Goal: Transaction & Acquisition: Purchase product/service

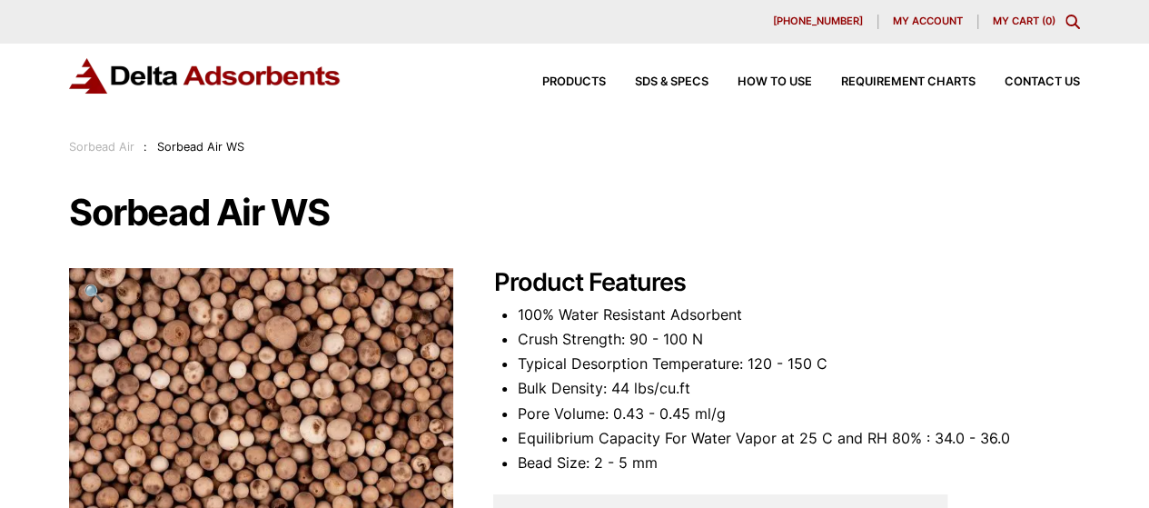
click at [99, 148] on link "Sorbead Air" at bounding box center [101, 147] width 65 height 14
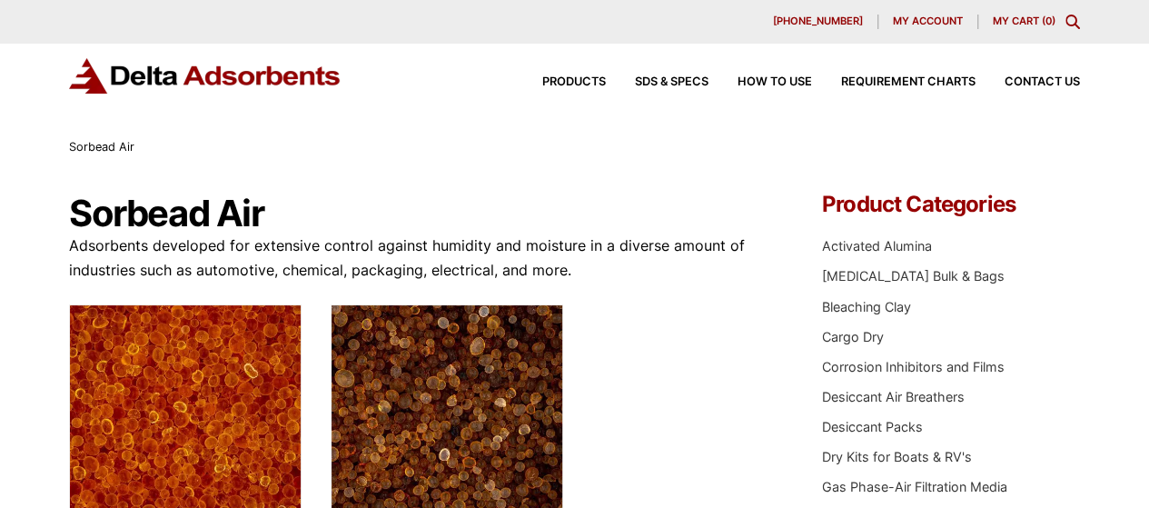
click at [160, 62] on img at bounding box center [205, 75] width 273 height 35
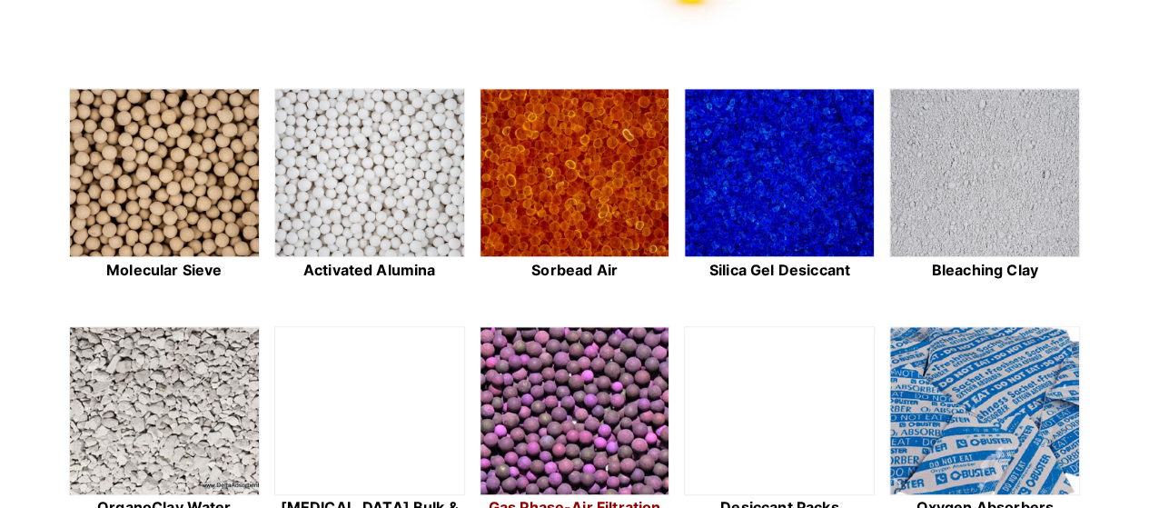
scroll to position [273, 0]
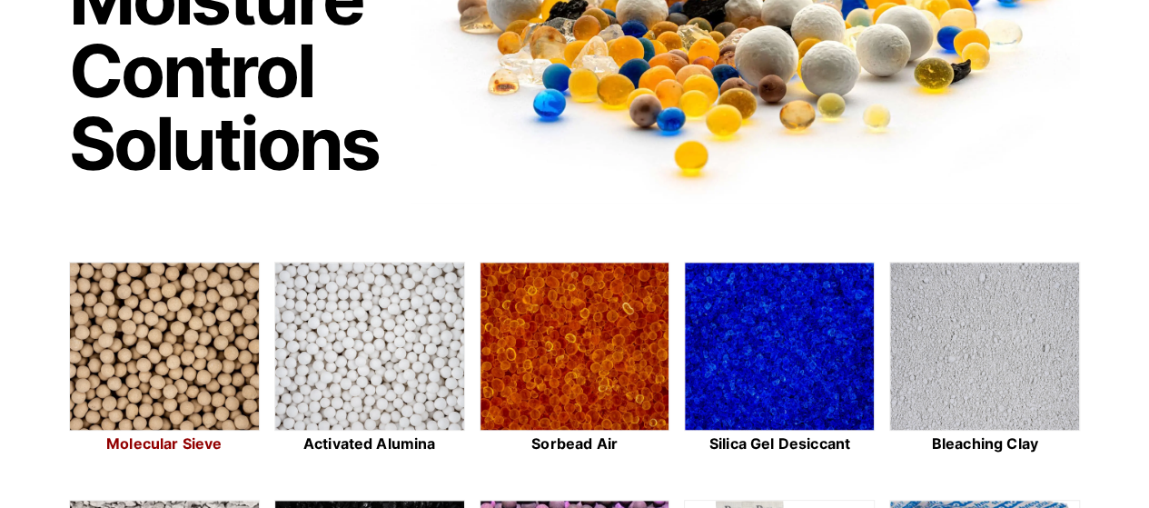
click at [171, 341] on img at bounding box center [164, 347] width 189 height 169
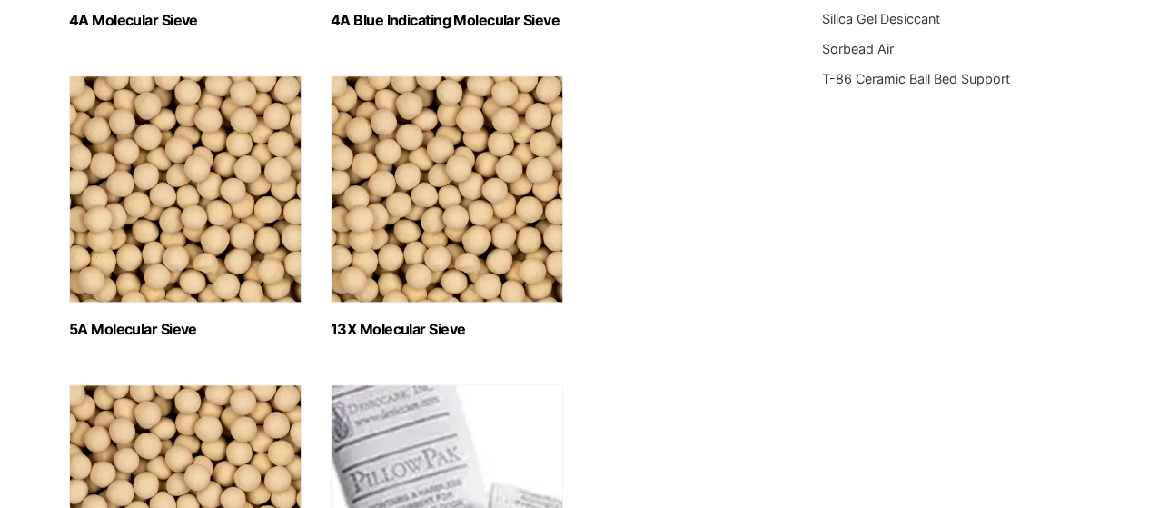
scroll to position [636, 0]
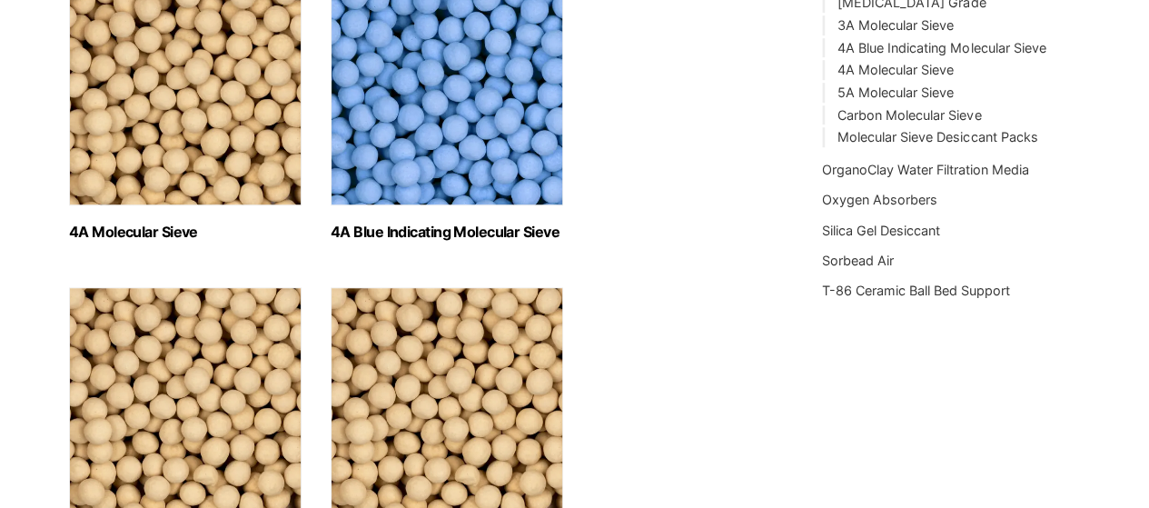
click at [401, 130] on img "Visit product category 4A Blue Indicating Molecular Sieve" at bounding box center [447, 91] width 233 height 227
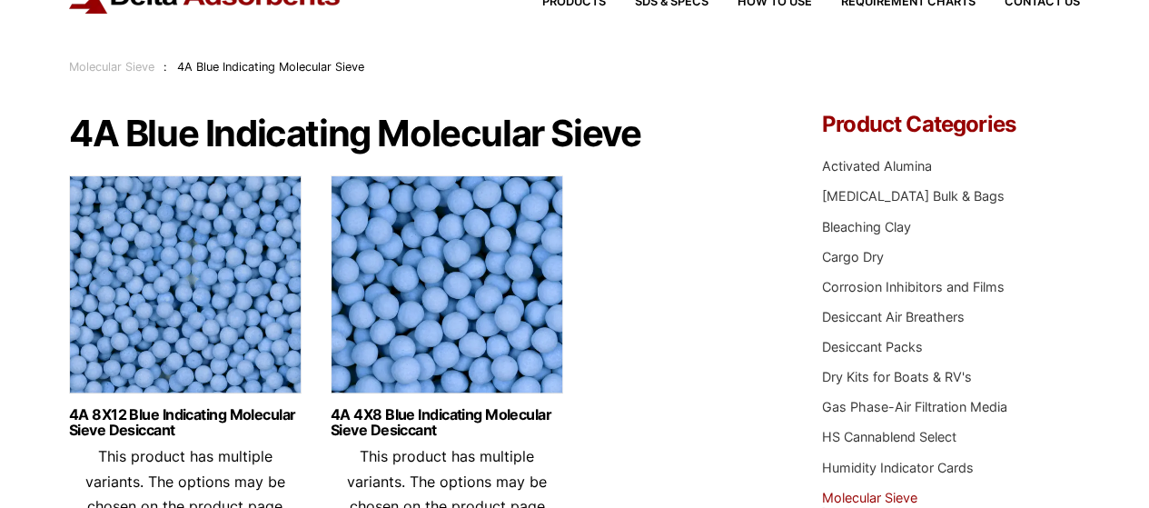
scroll to position [182, 0]
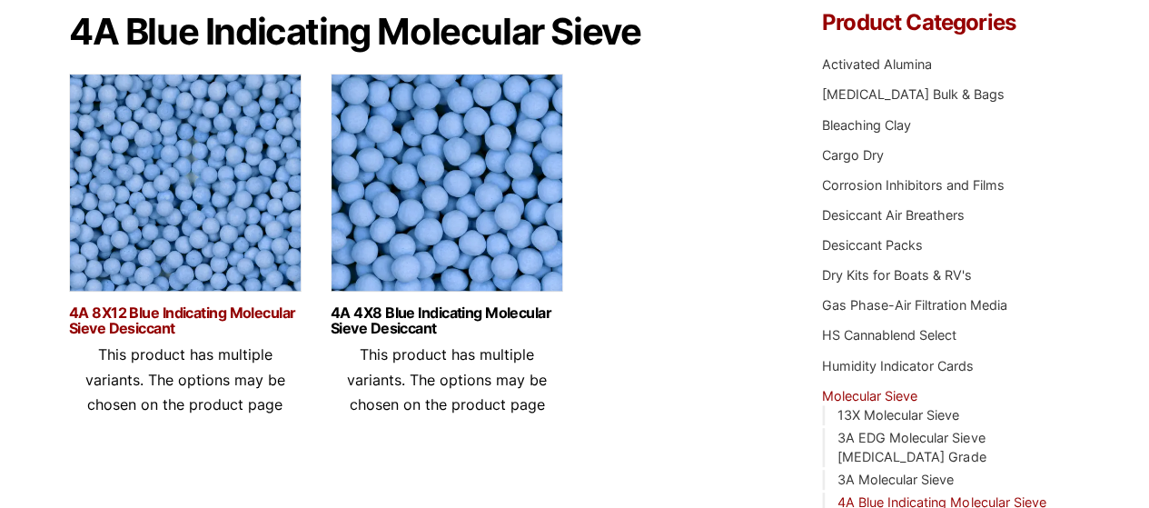
click at [169, 316] on link "4A 8X12 Blue Indicating Molecular Sieve Desiccant" at bounding box center [185, 320] width 233 height 31
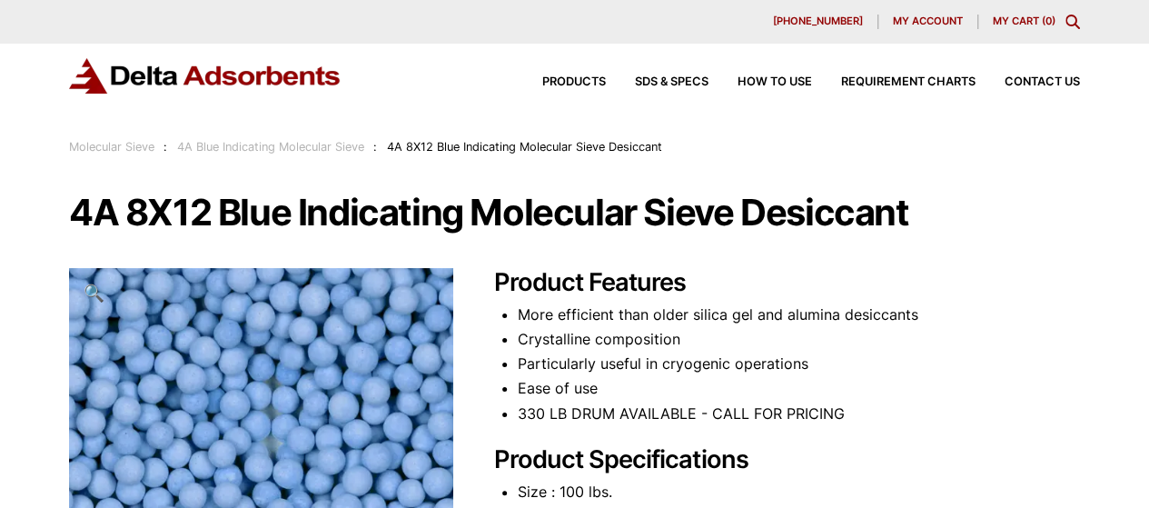
click at [283, 77] on img at bounding box center [205, 75] width 273 height 35
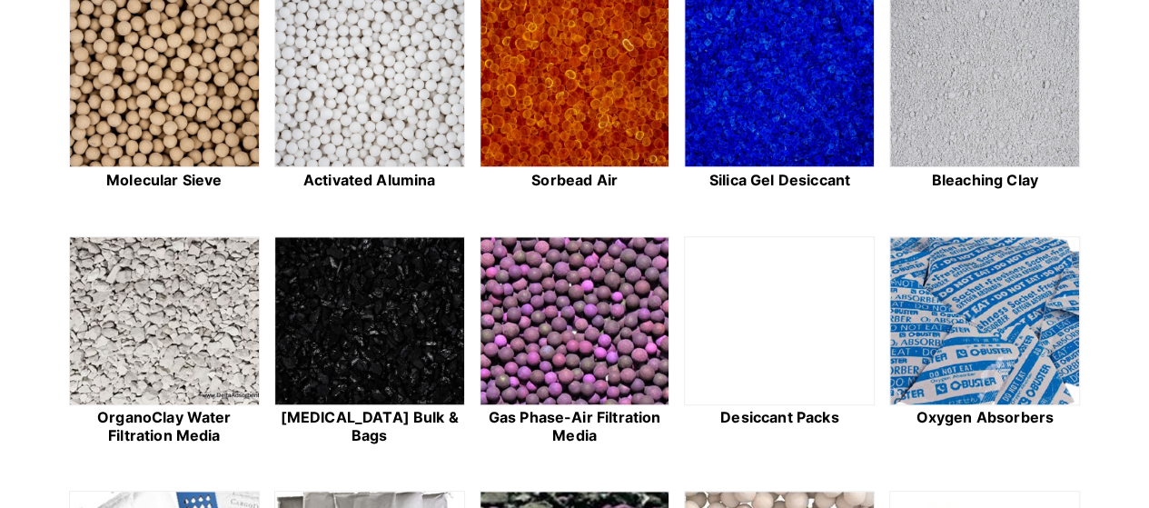
scroll to position [545, 0]
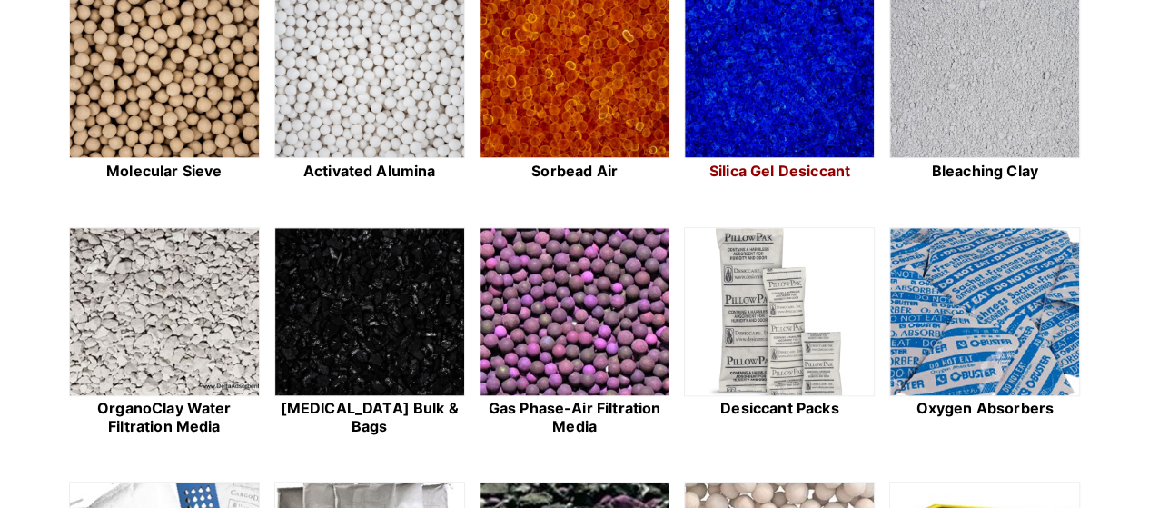
click at [779, 93] on img at bounding box center [779, 74] width 189 height 169
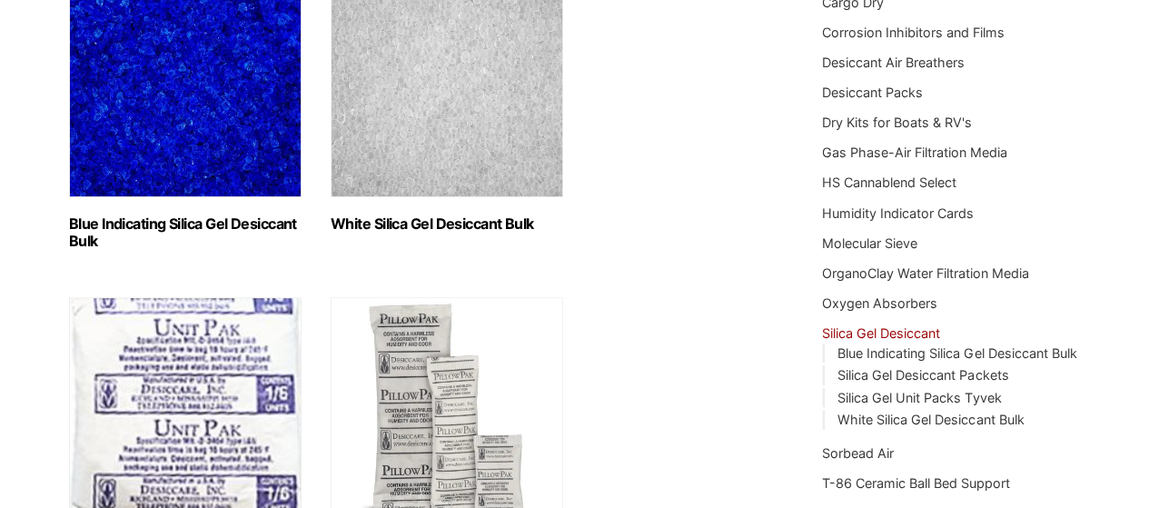
scroll to position [273, 0]
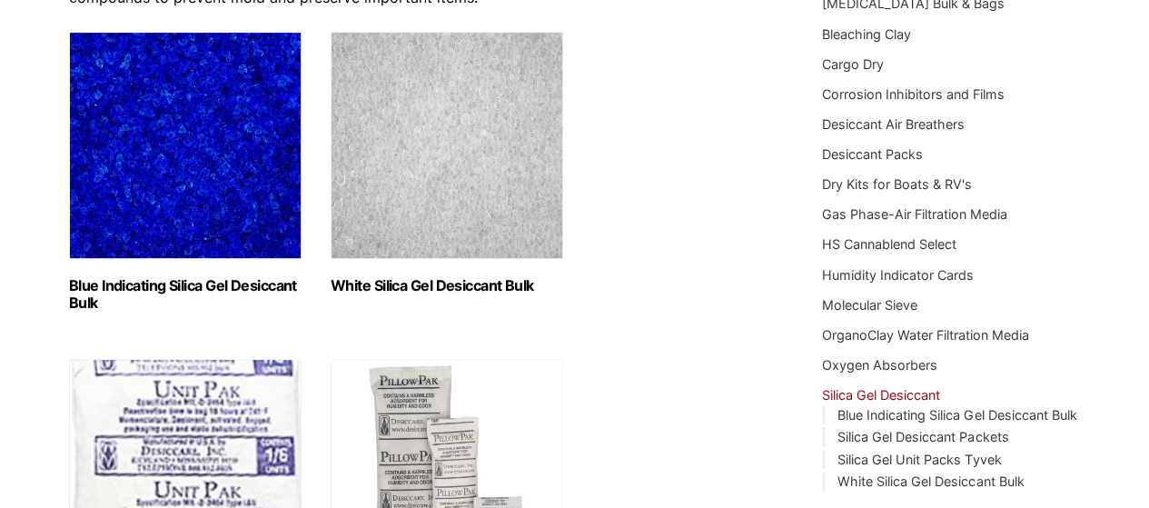
click at [514, 209] on img "Visit product category White Silica Gel Desiccant Bulk" at bounding box center [447, 145] width 233 height 227
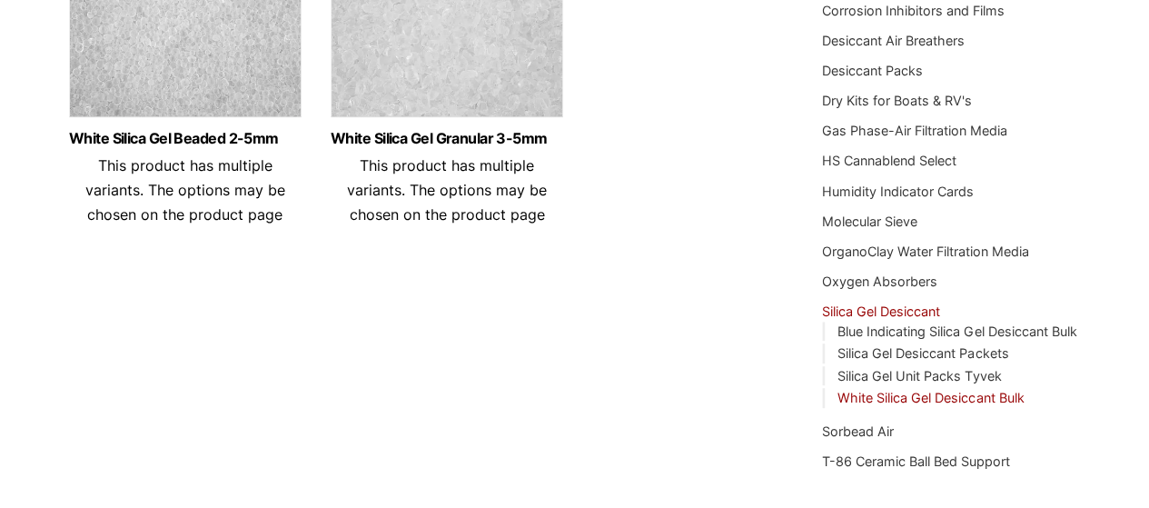
scroll to position [182, 0]
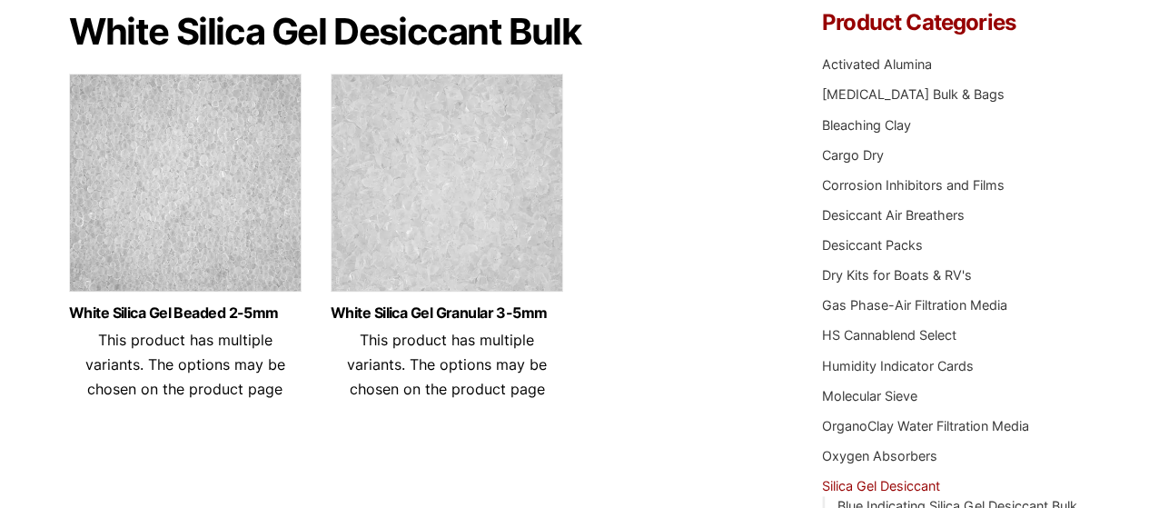
click at [430, 154] on img at bounding box center [447, 187] width 233 height 227
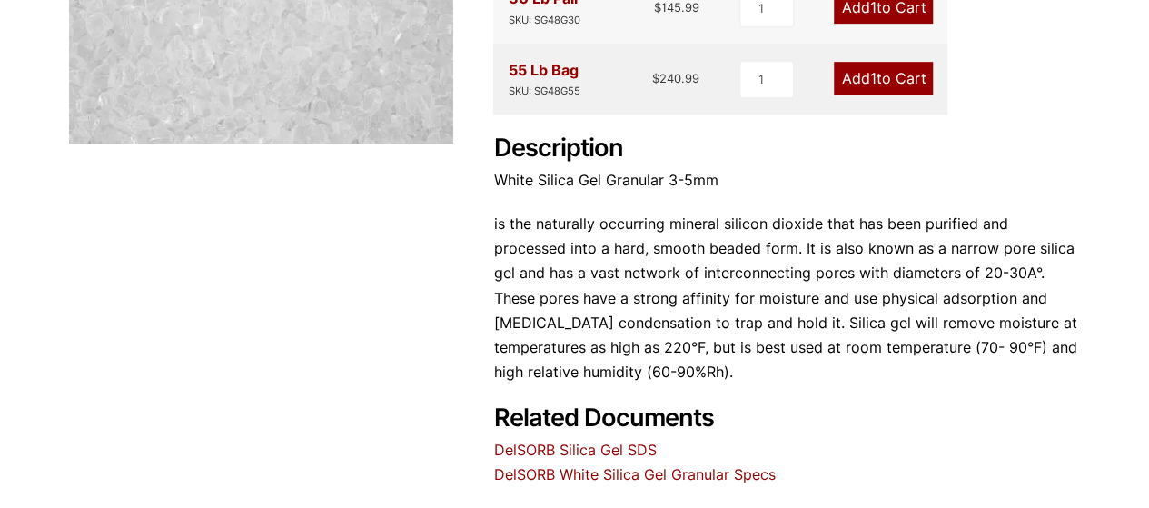
scroll to position [636, 0]
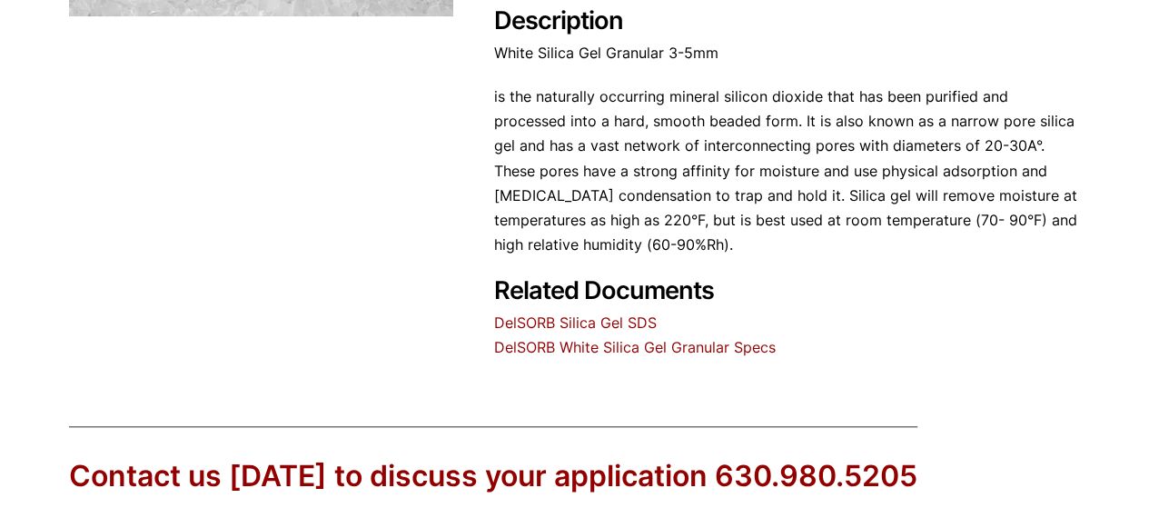
click at [613, 323] on link "DelSORB Silica Gel SDS" at bounding box center [574, 322] width 163 height 18
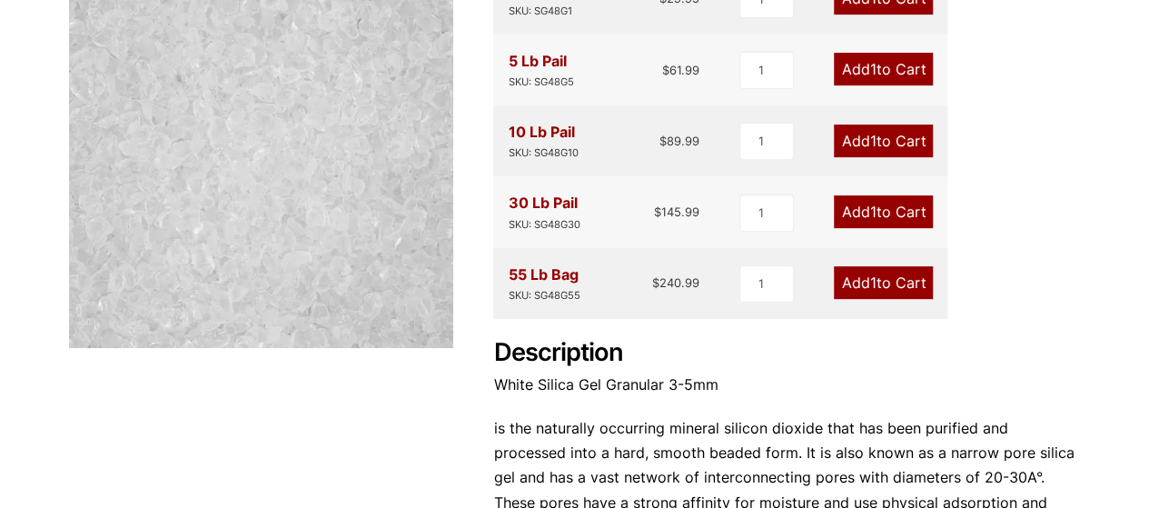
scroll to position [0, 0]
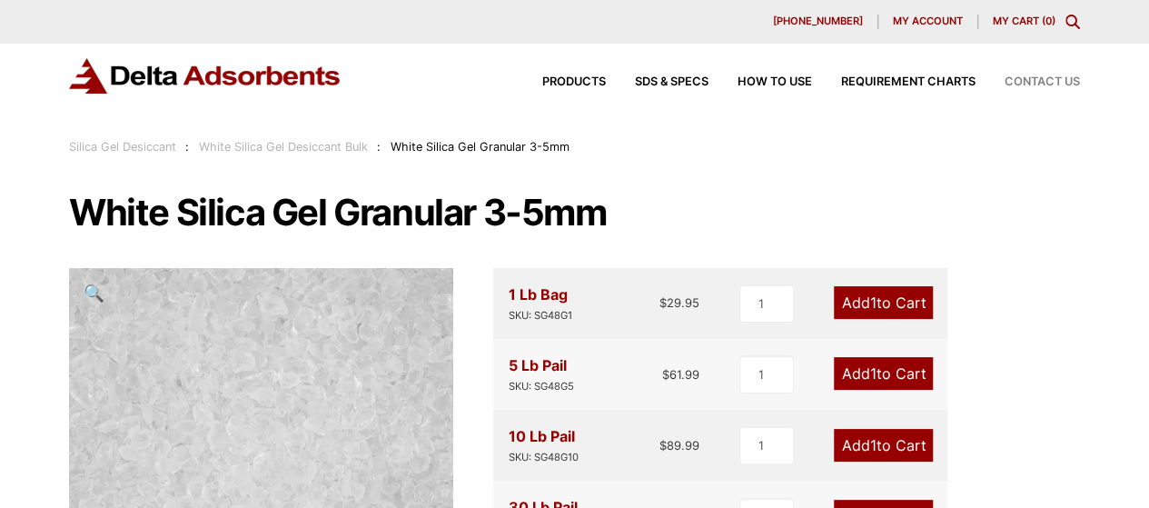
click at [1029, 83] on span "Contact Us" at bounding box center [1042, 82] width 75 height 12
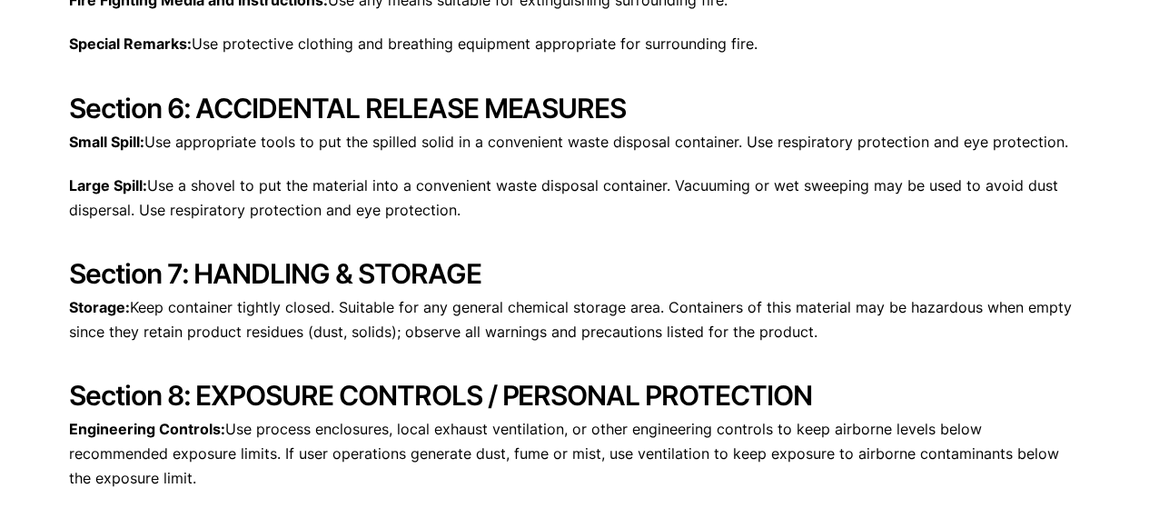
scroll to position [1636, 0]
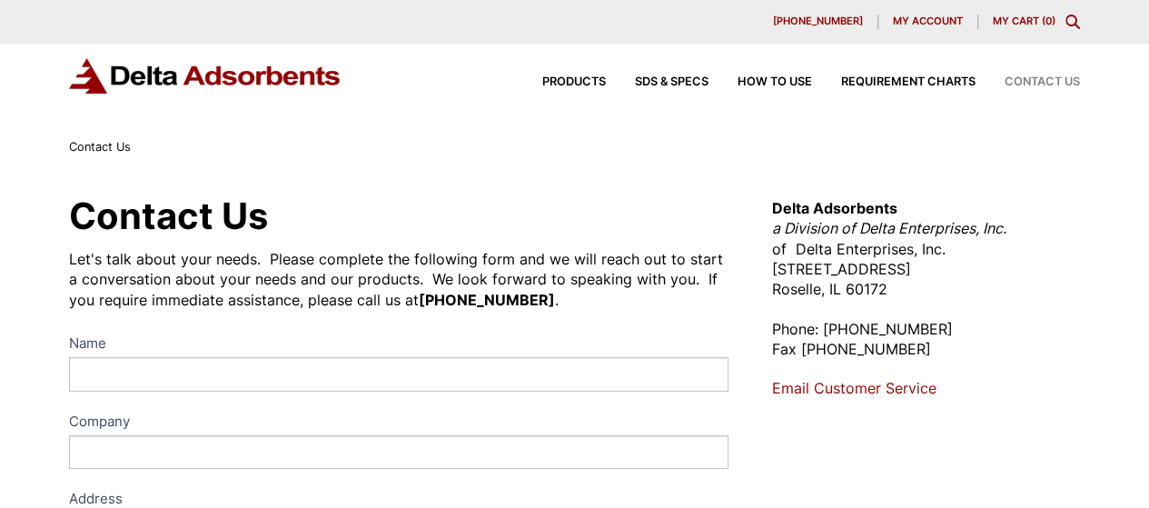
click at [260, 74] on img at bounding box center [205, 75] width 273 height 35
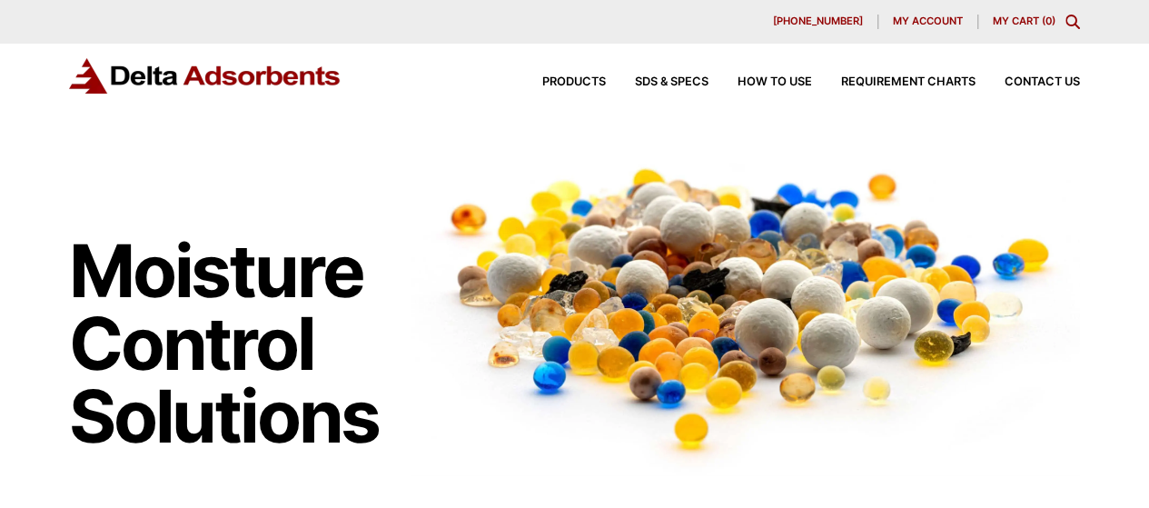
scroll to position [545, 0]
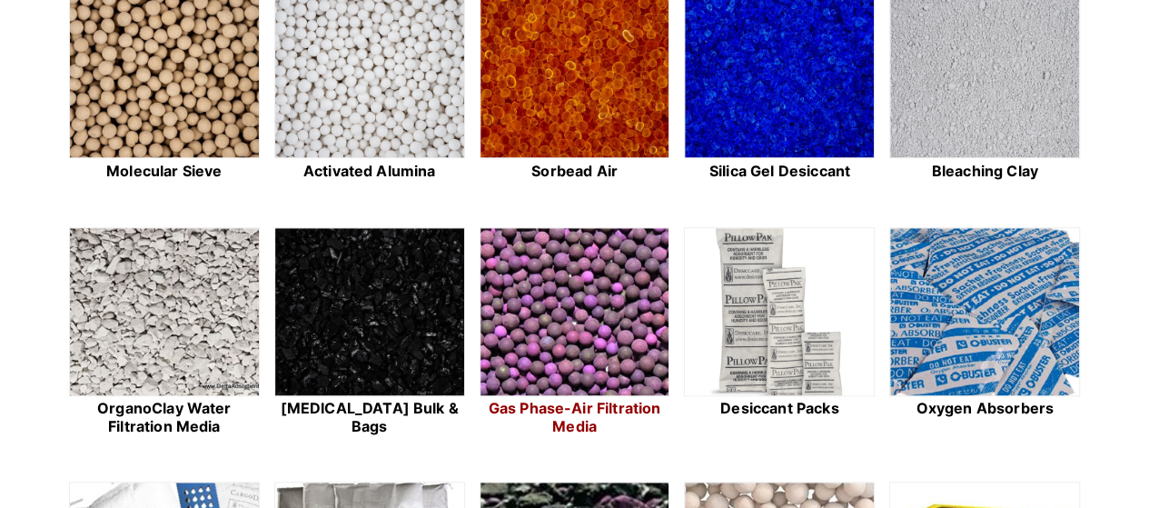
click at [572, 316] on img at bounding box center [575, 312] width 189 height 169
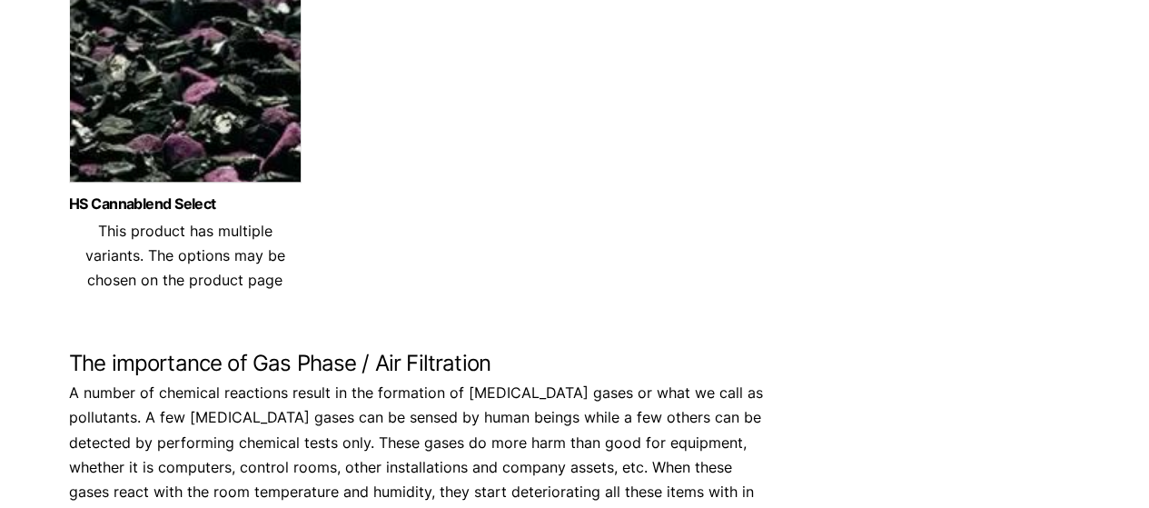
scroll to position [454, 0]
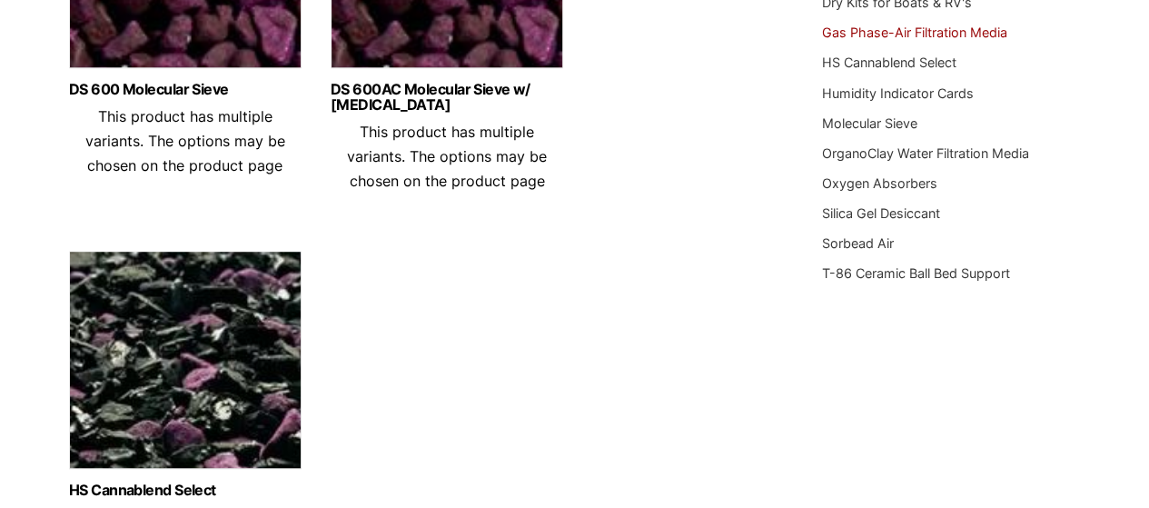
click at [236, 332] on img at bounding box center [185, 364] width 233 height 227
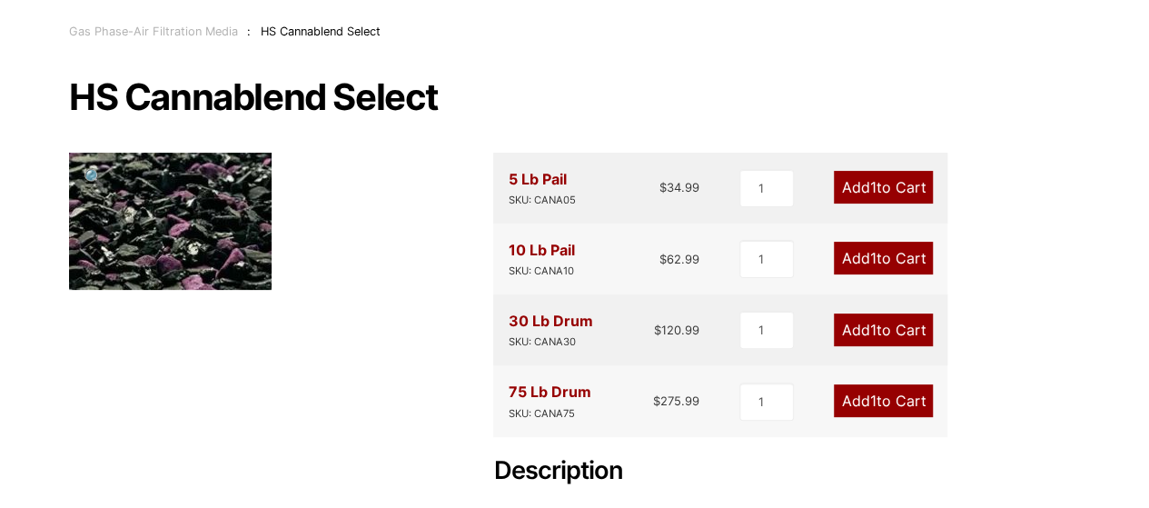
scroll to position [182, 0]
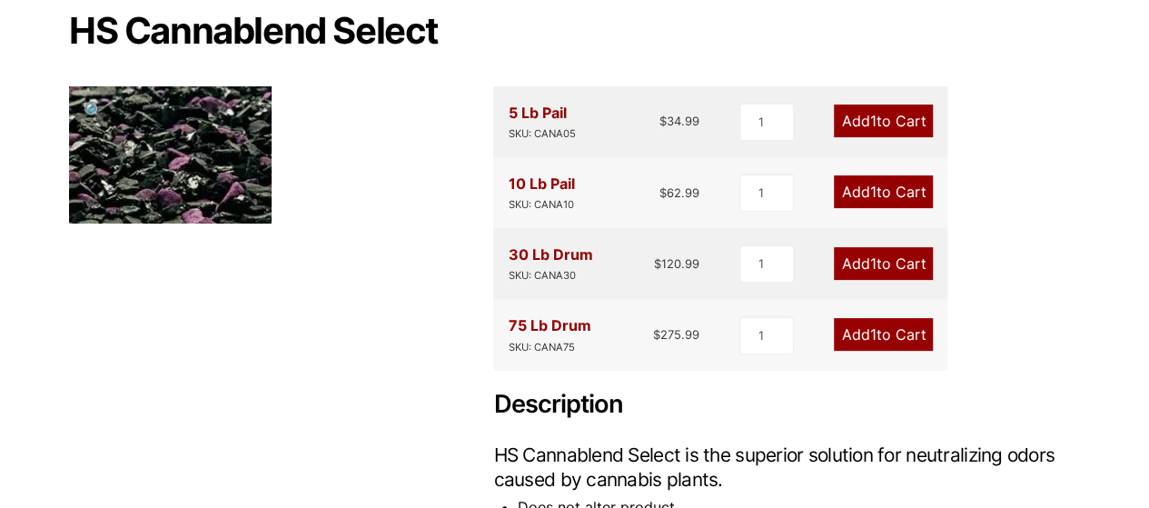
click at [214, 134] on img at bounding box center [170, 154] width 203 height 137
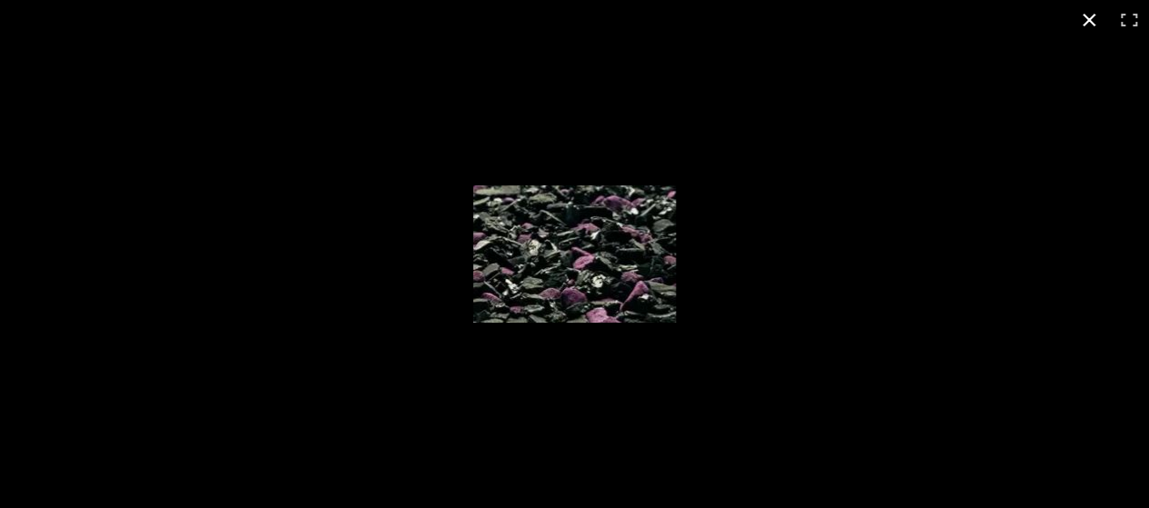
click at [1093, 22] on button "Close (Esc)" at bounding box center [1089, 20] width 40 height 40
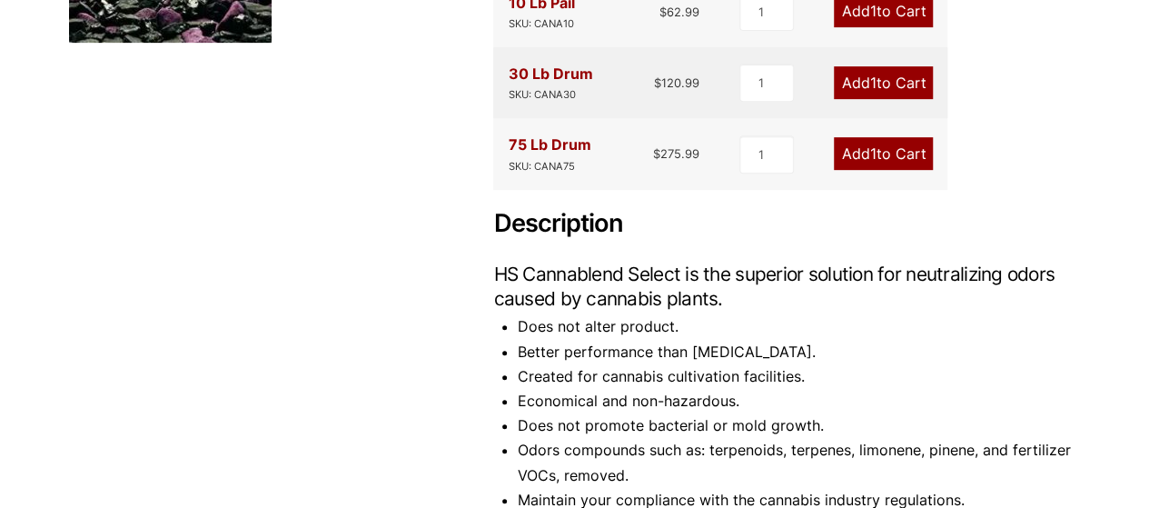
scroll to position [363, 0]
click at [892, 148] on link "Add 1 to Cart" at bounding box center [883, 152] width 99 height 33
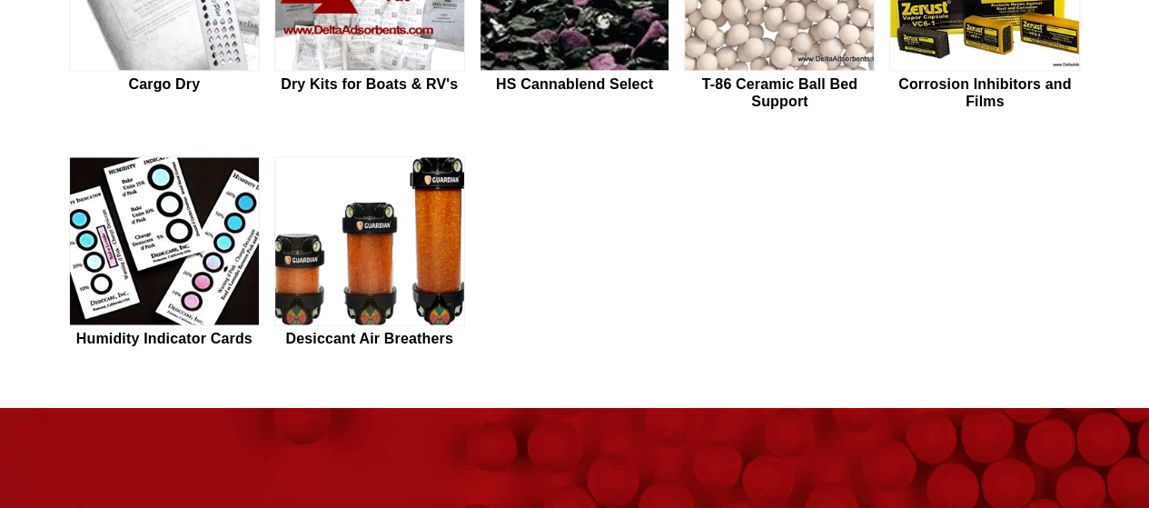
scroll to position [1090, 0]
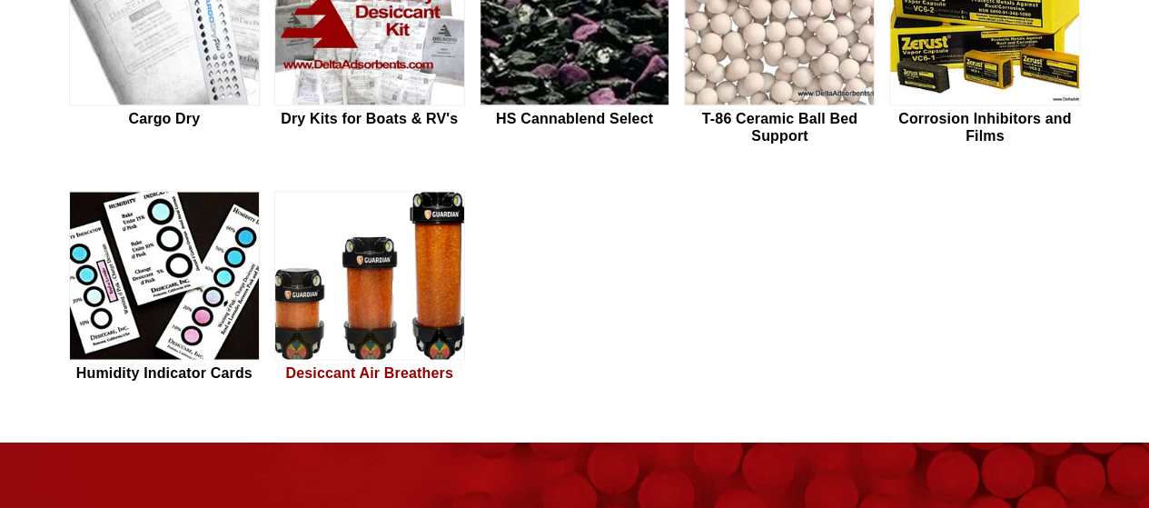
click at [427, 293] on img at bounding box center [369, 276] width 189 height 169
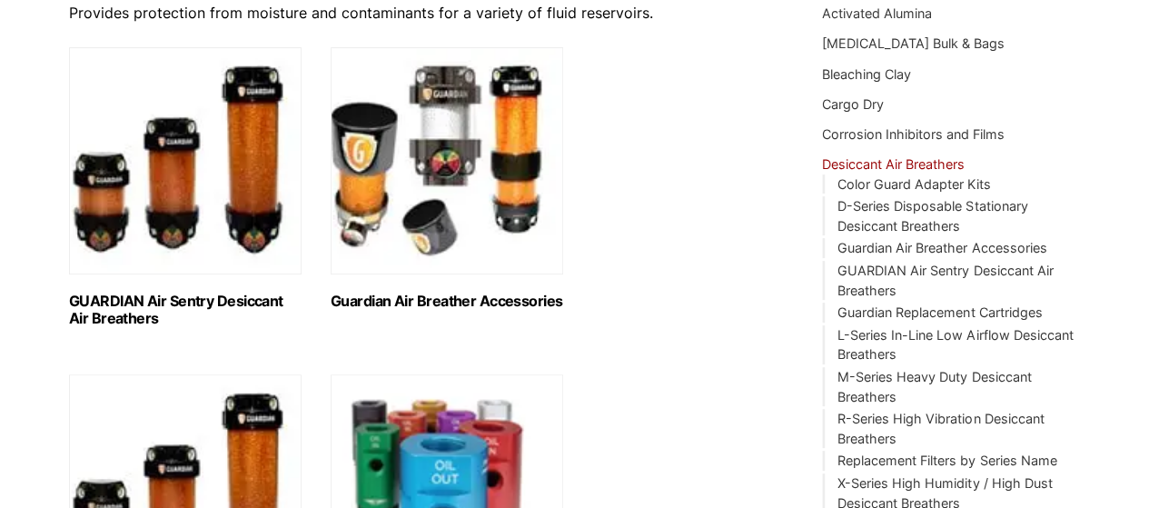
scroll to position [363, 0]
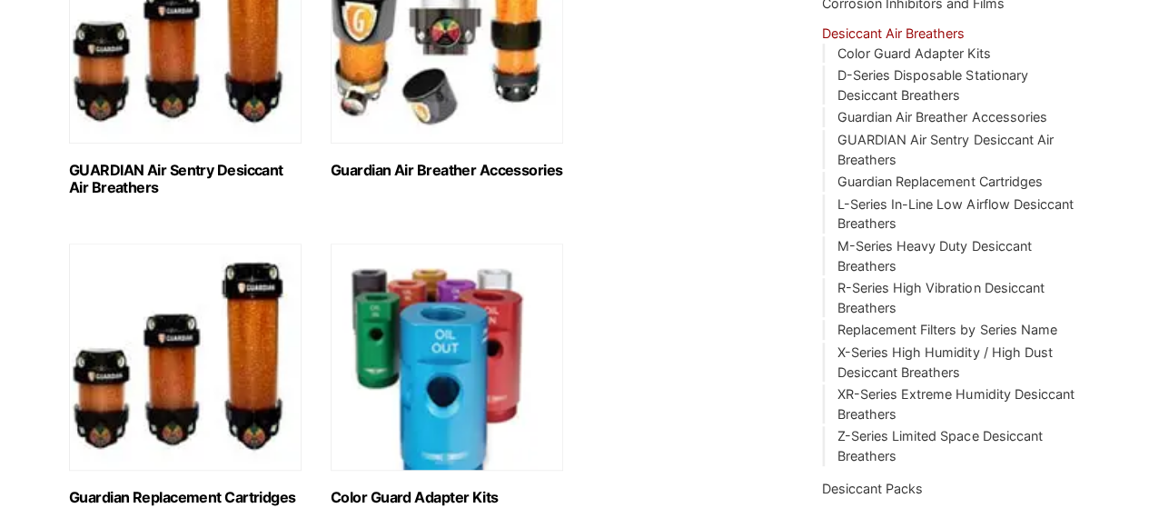
click at [238, 94] on img "Visit product category GUARDIAN Air Sentry Desiccant Air Breathers" at bounding box center [185, 29] width 233 height 227
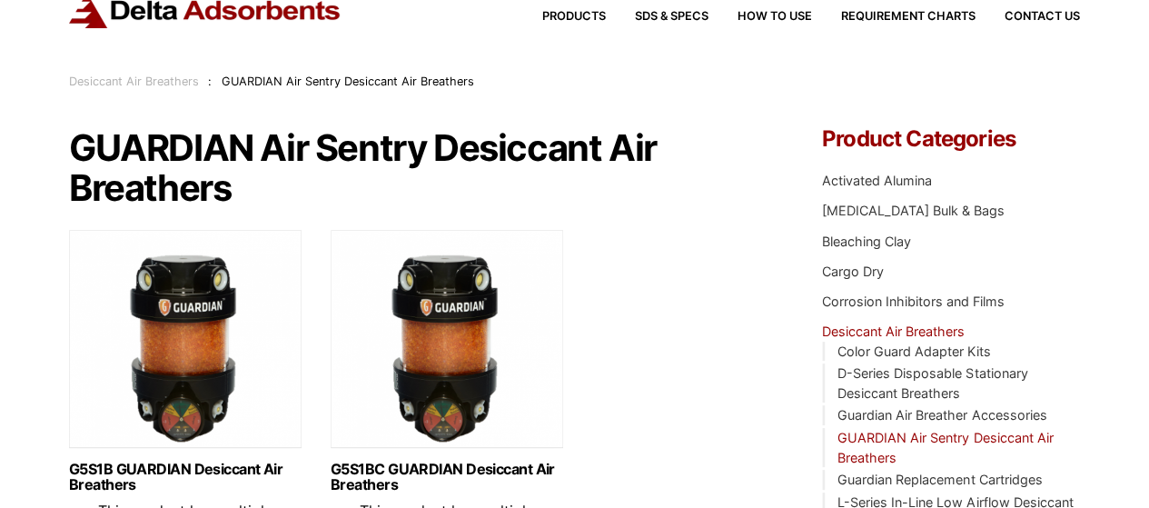
scroll to position [182, 0]
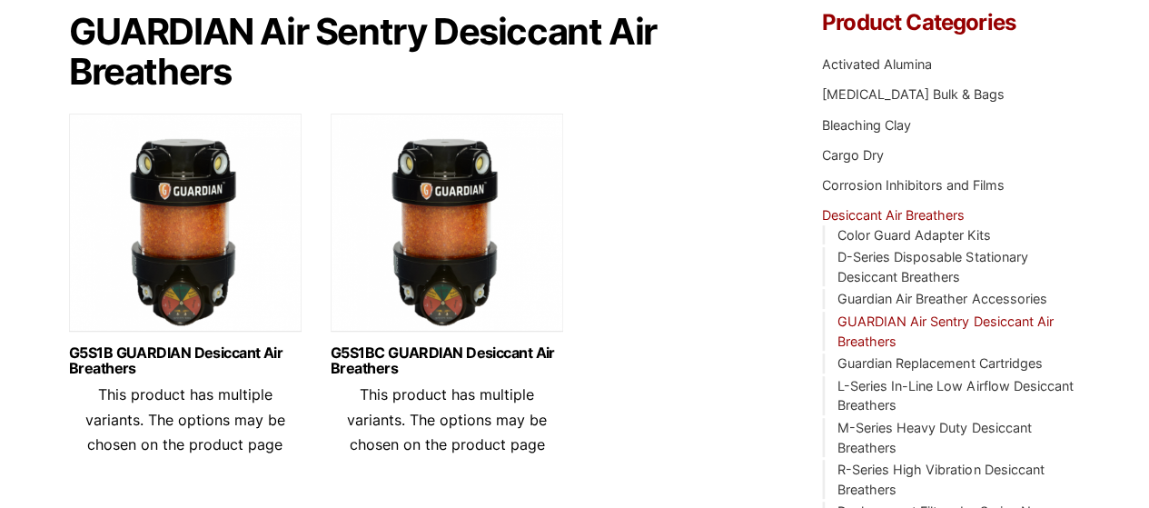
click at [457, 241] on img at bounding box center [447, 227] width 233 height 227
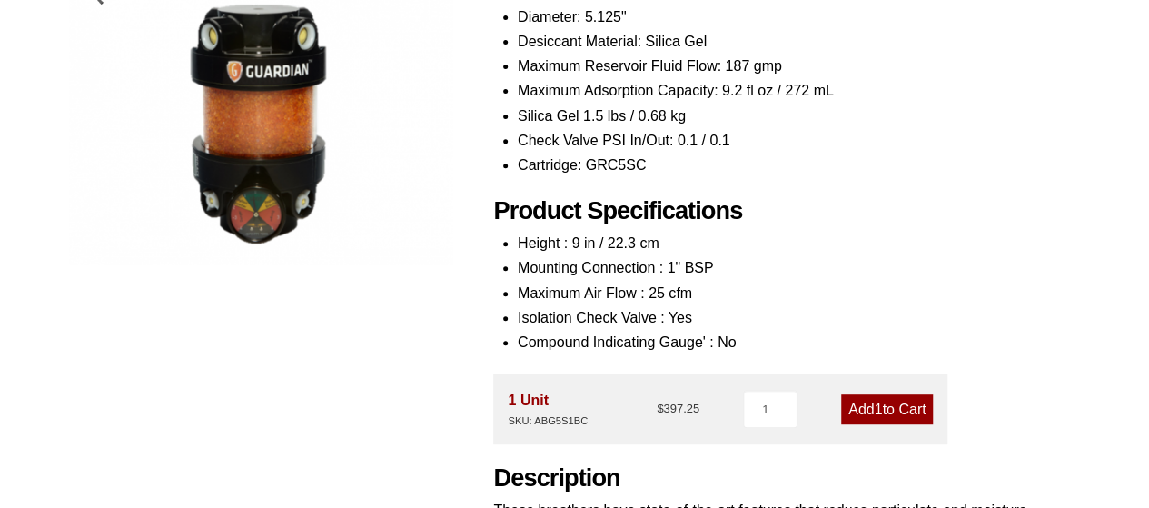
scroll to position [454, 0]
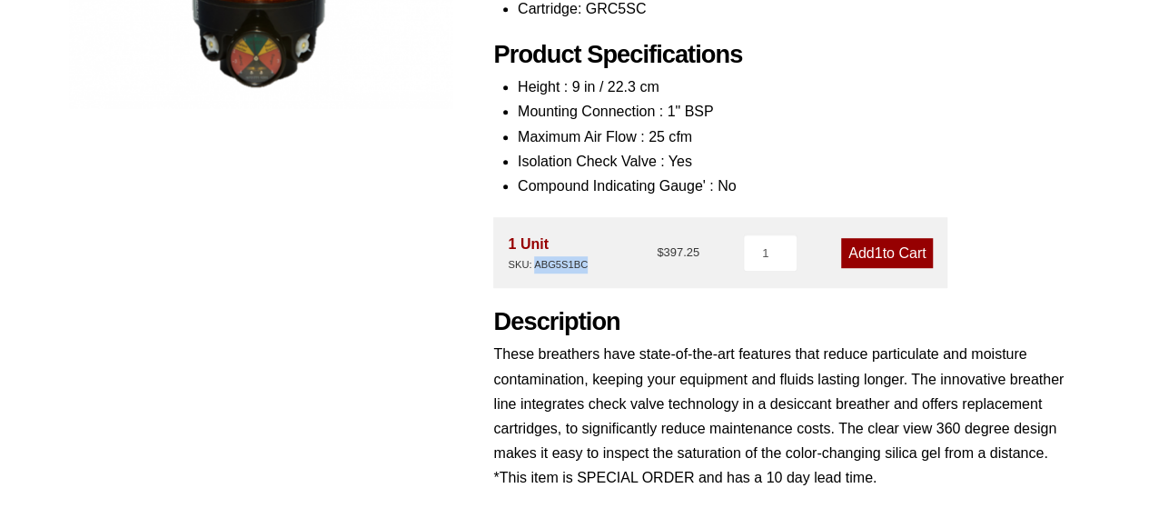
drag, startPoint x: 542, startPoint y: 270, endPoint x: 600, endPoint y: 267, distance: 58.2
click at [601, 268] on div "1 Unit SKU: ABG5S1BC $ 397.25" at bounding box center [604, 253] width 192 height 42
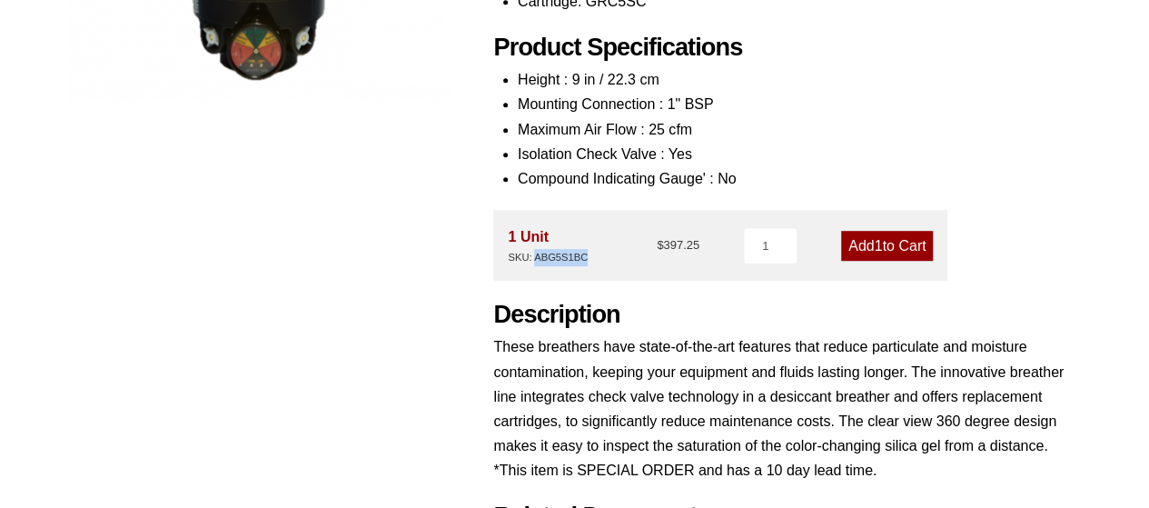
scroll to position [636, 0]
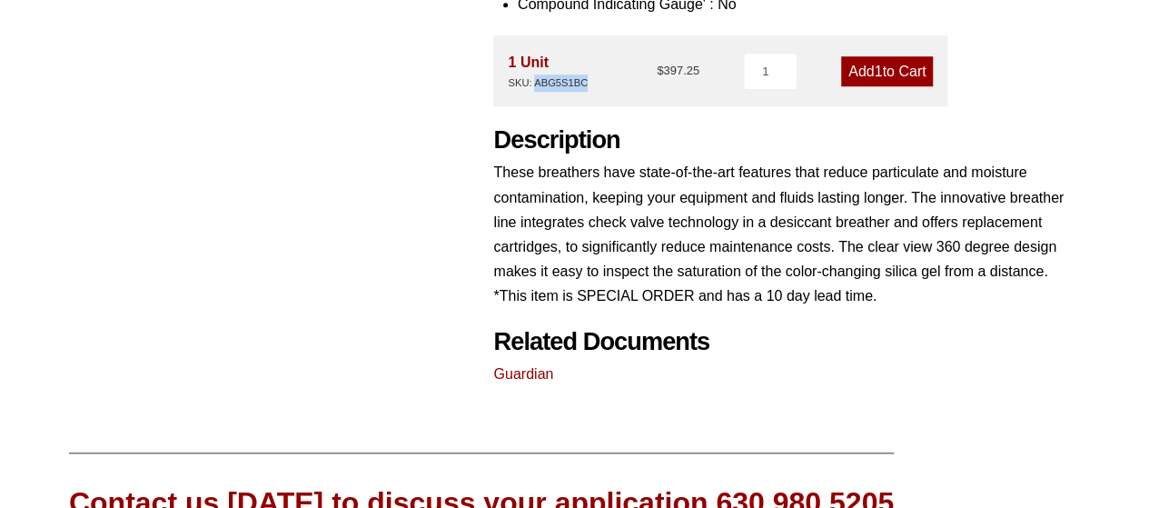
click at [888, 84] on link "Add 1 to Cart" at bounding box center [887, 71] width 92 height 30
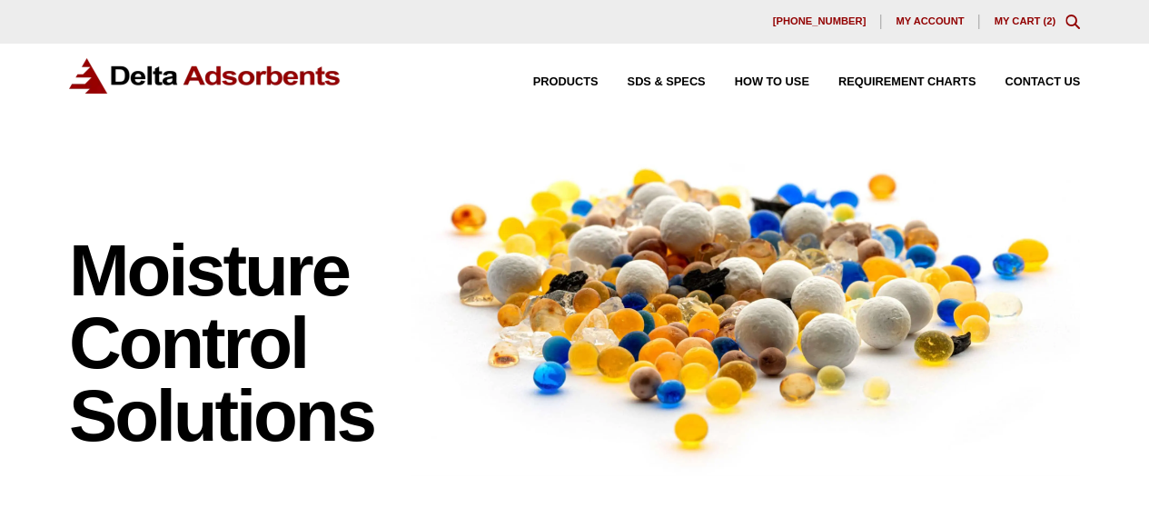
click at [1038, 25] on link "My Cart ( 2 )" at bounding box center [1025, 20] width 62 height 11
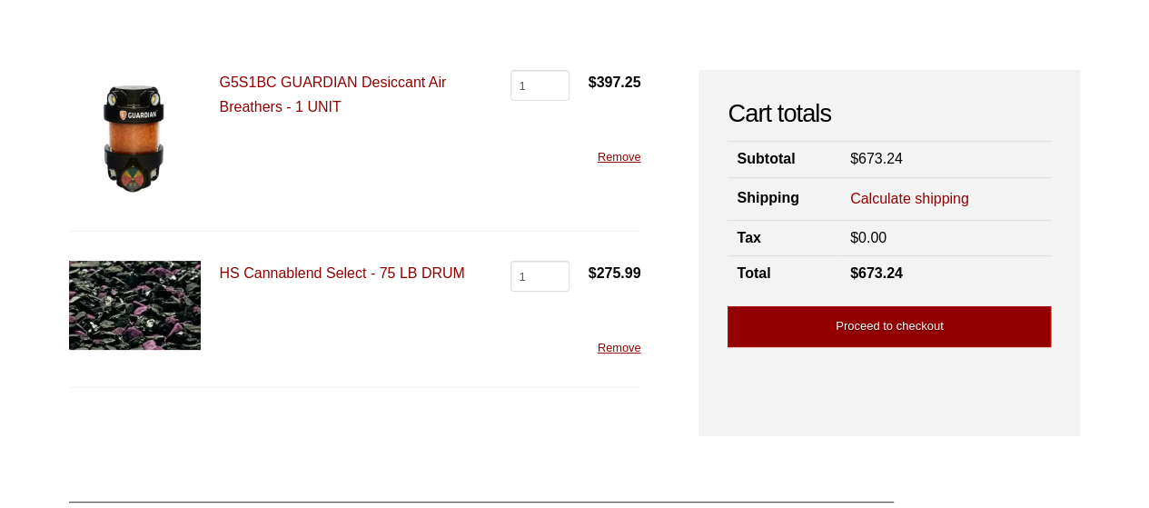
scroll to position [182, 0]
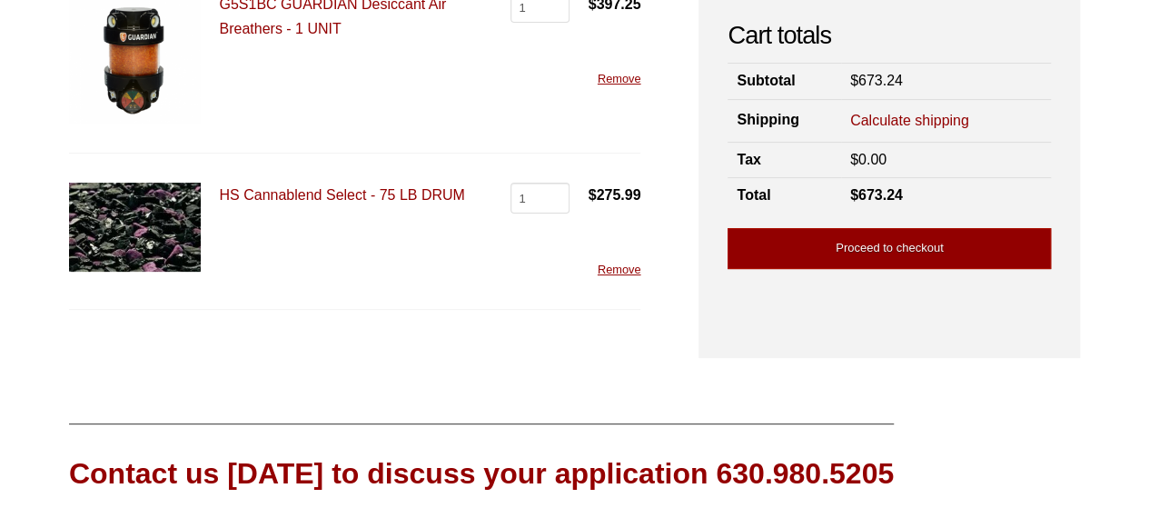
click at [885, 119] on link "Calculate shipping" at bounding box center [909, 121] width 119 height 20
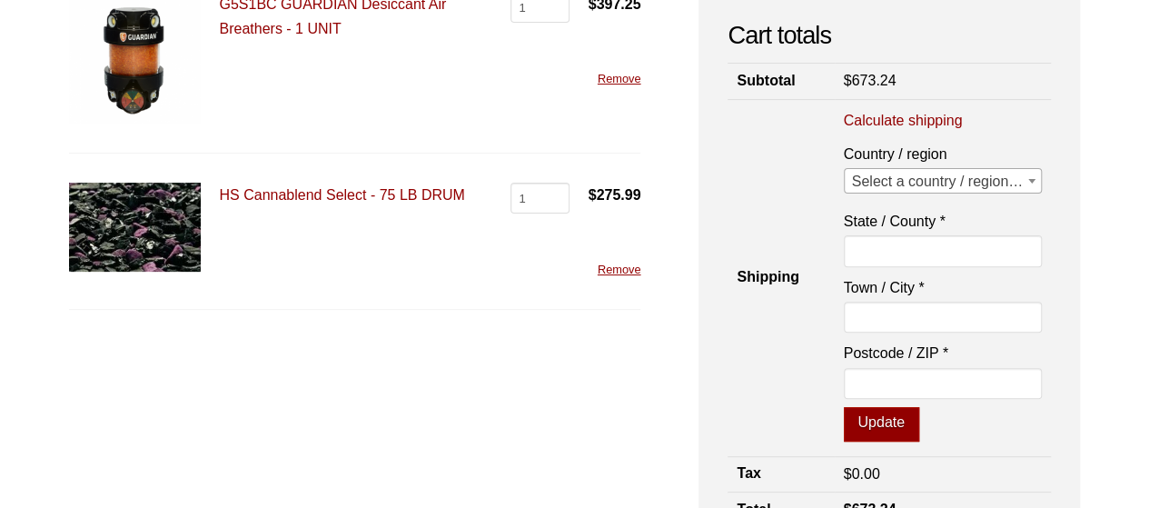
click at [908, 184] on span "Select a country / region…" at bounding box center [943, 181] width 197 height 25
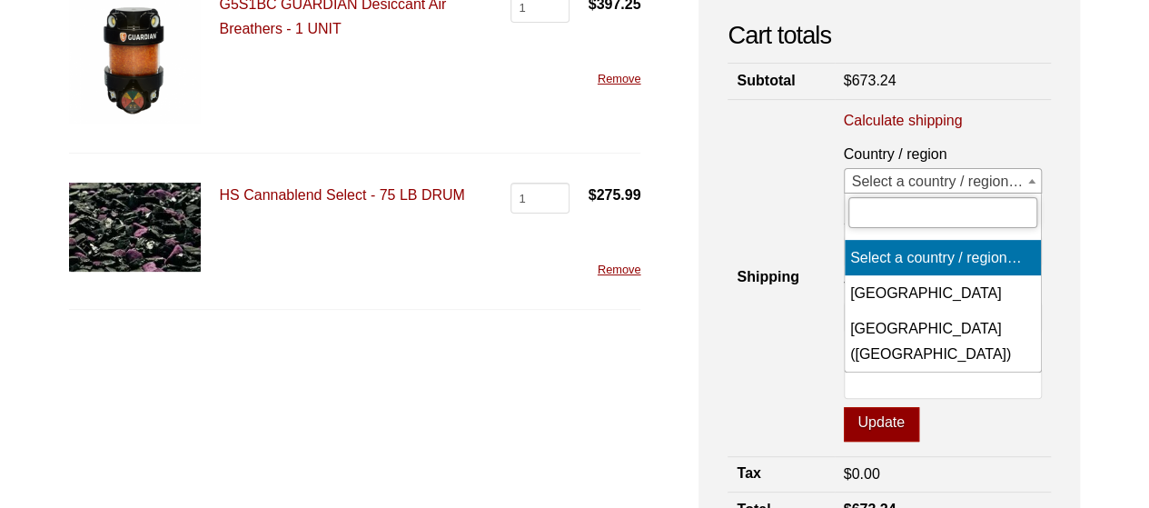
click at [940, 219] on input "text" at bounding box center [943, 212] width 189 height 31
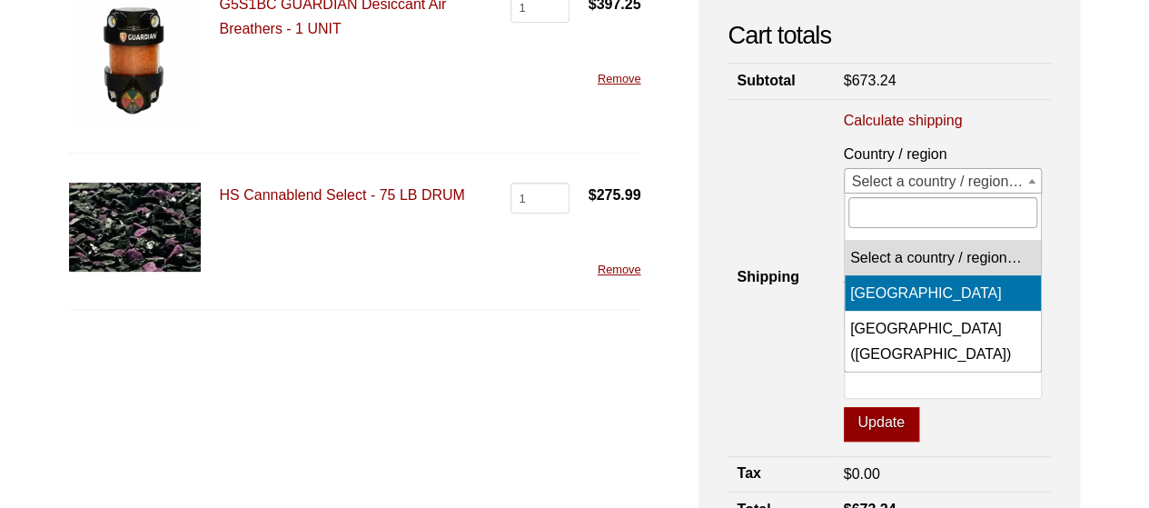
select select "CA"
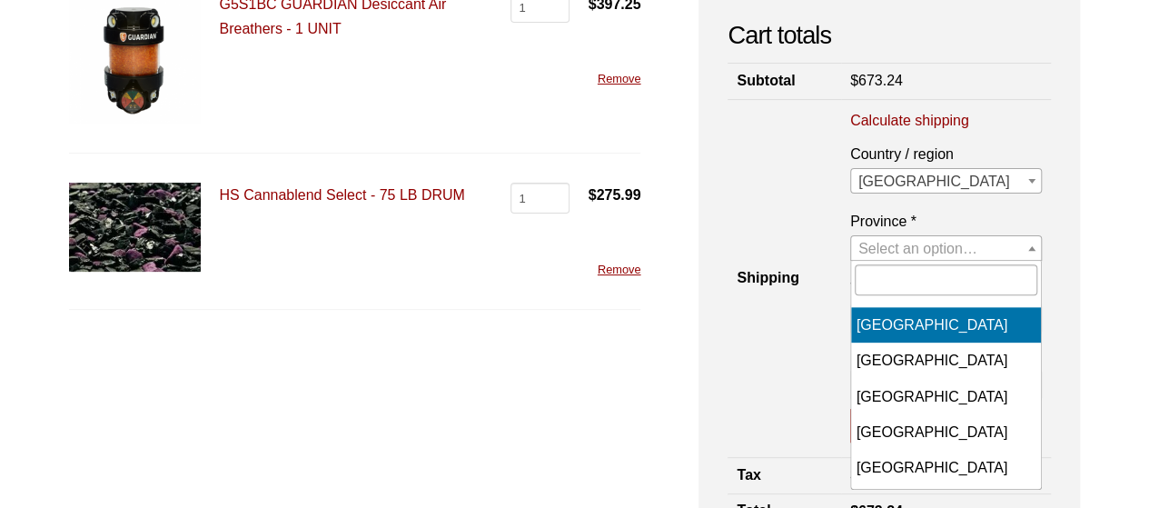
click at [907, 252] on span "Select an option…" at bounding box center [918, 248] width 119 height 15
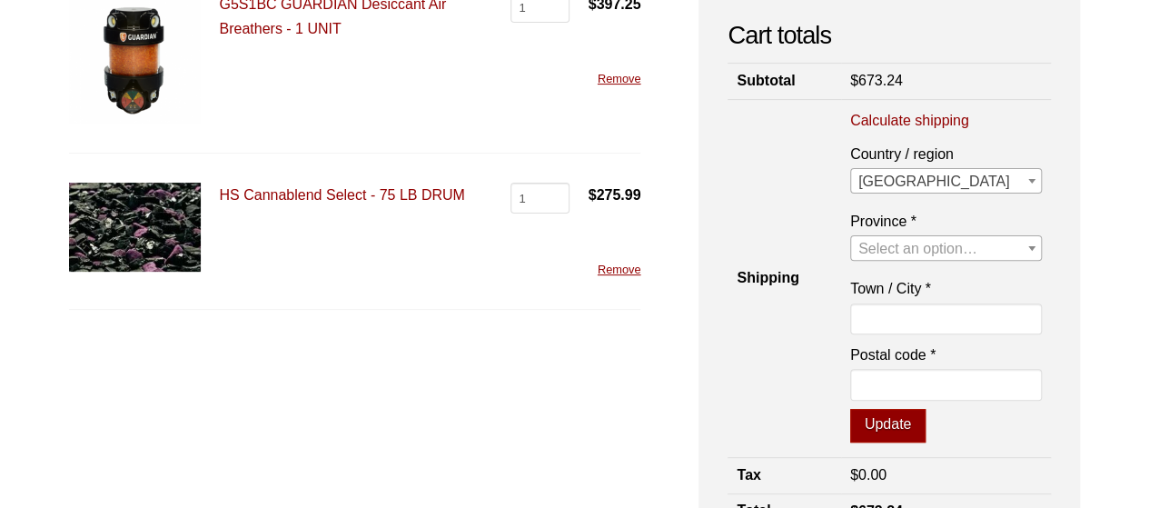
scroll to position [0, 0]
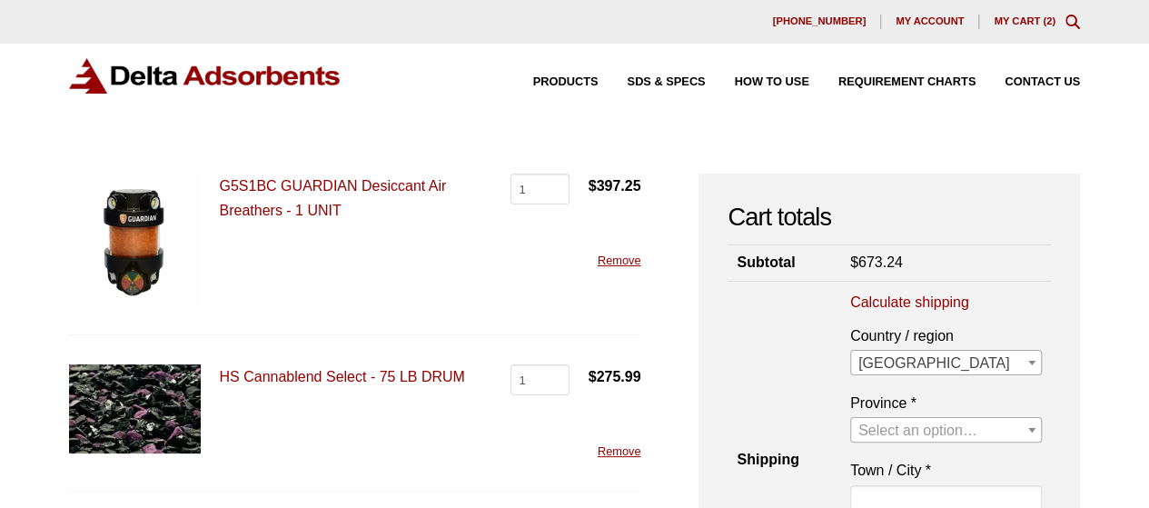
click at [202, 74] on img at bounding box center [205, 75] width 273 height 35
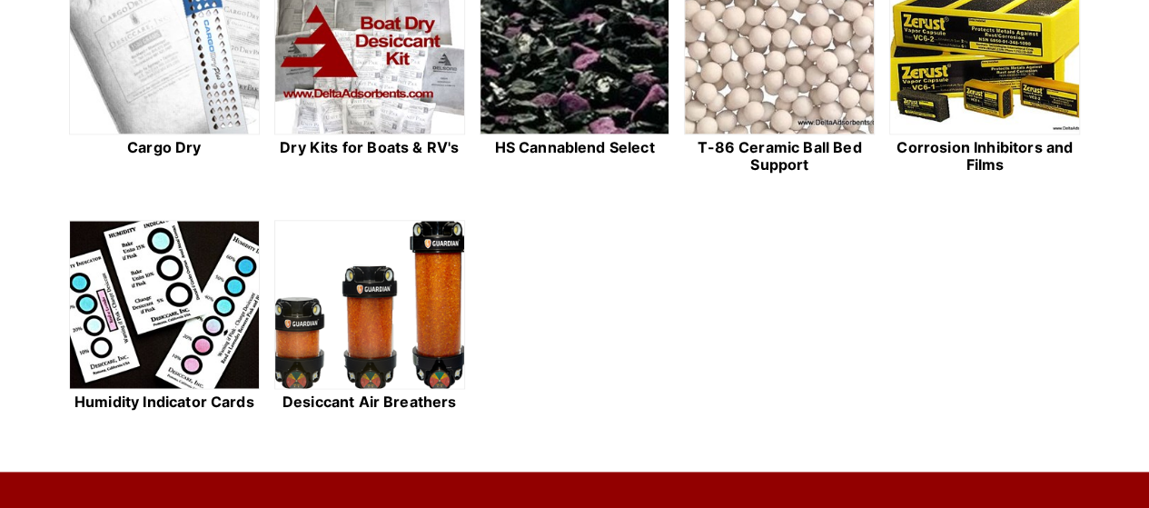
scroll to position [454, 0]
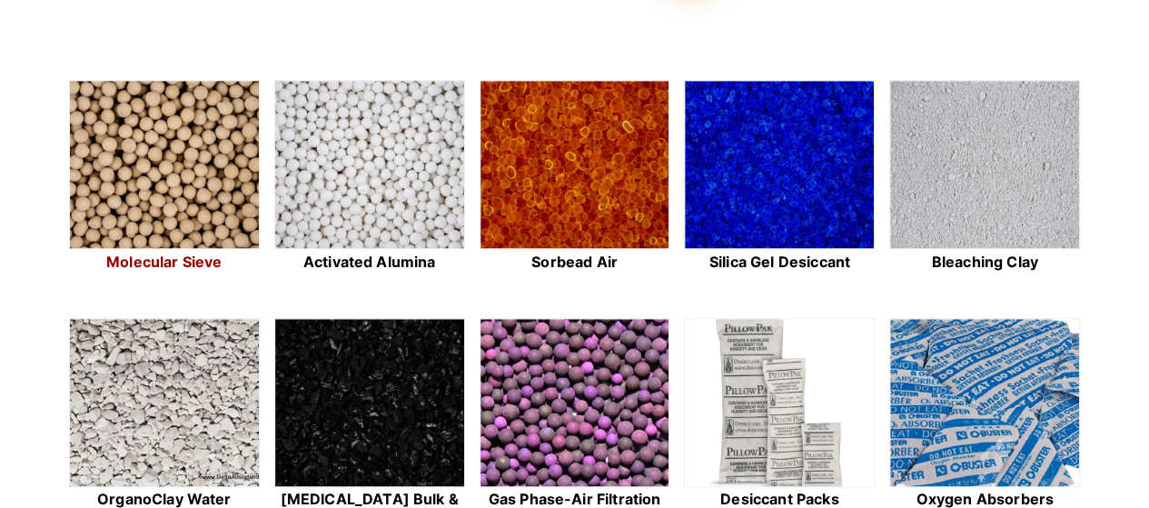
click at [251, 163] on img at bounding box center [164, 165] width 189 height 169
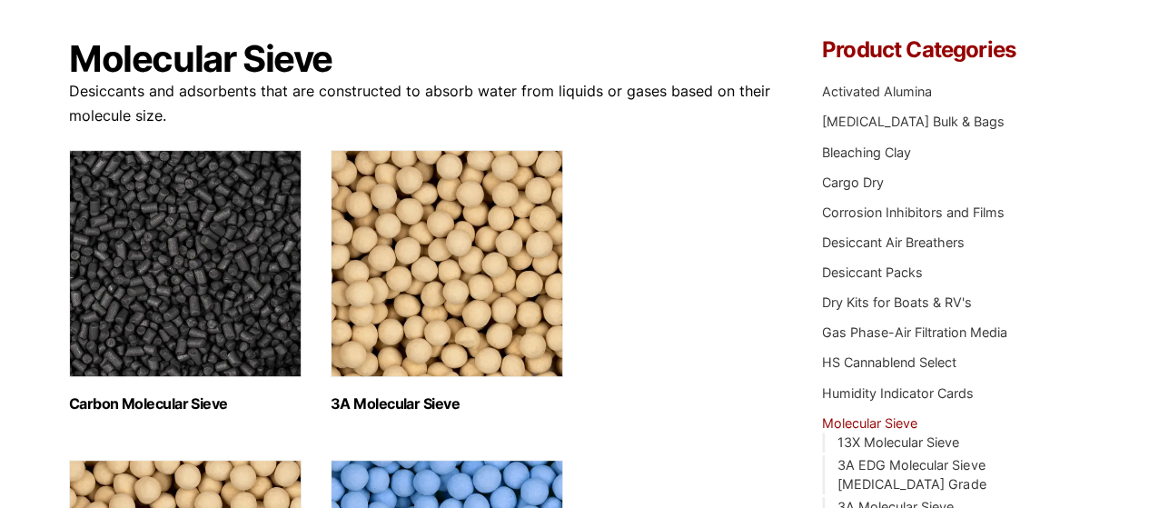
scroll to position [182, 0]
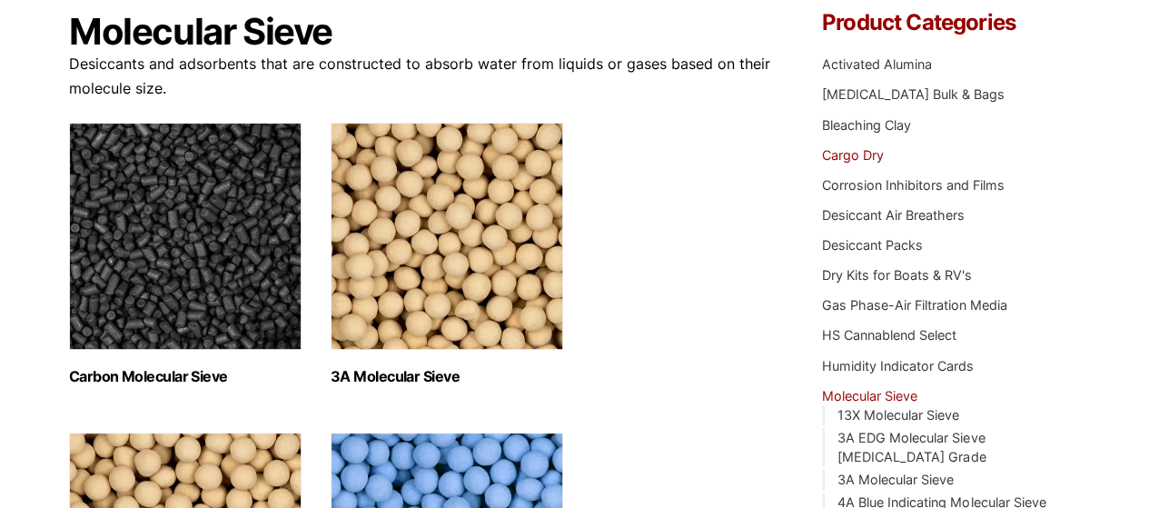
click at [850, 153] on link "Cargo Dry" at bounding box center [853, 154] width 62 height 15
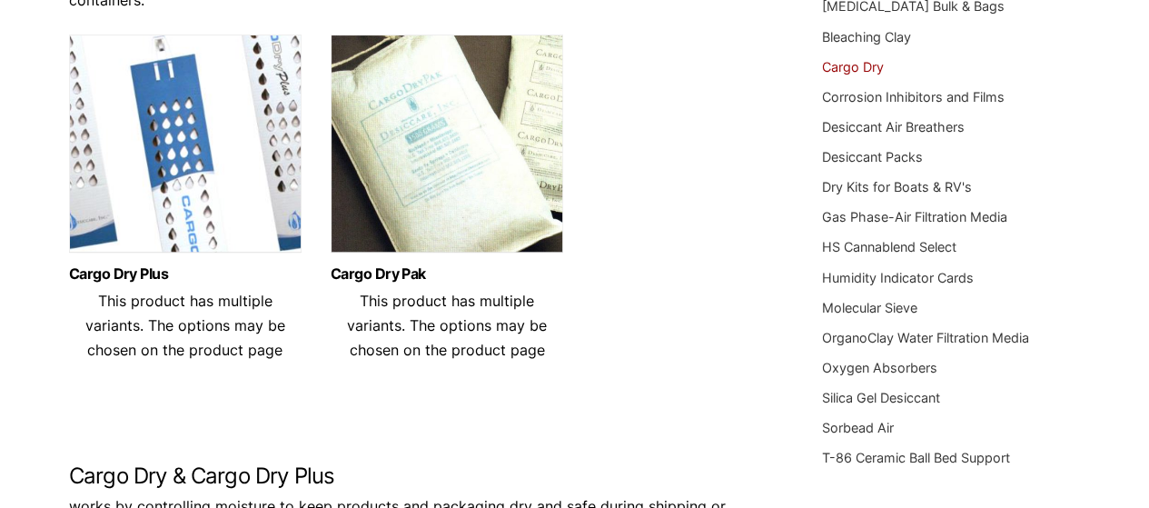
scroll to position [273, 0]
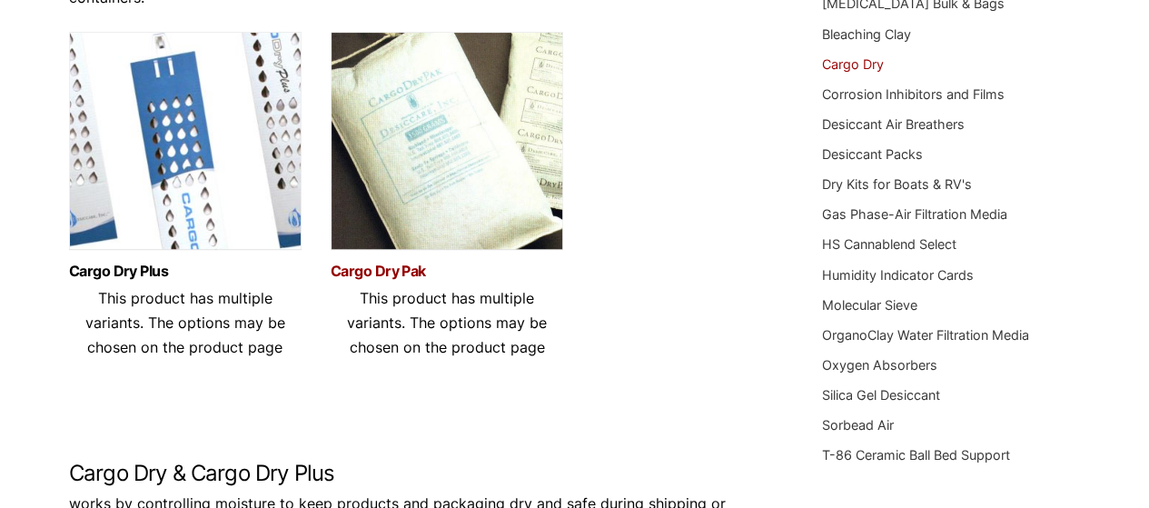
click at [415, 277] on link "Cargo Dry Pak" at bounding box center [447, 271] width 233 height 15
click at [411, 261] on div "Cargo Dry Pak This product has multiple variants. The options may be chosen on …" at bounding box center [447, 312] width 233 height 124
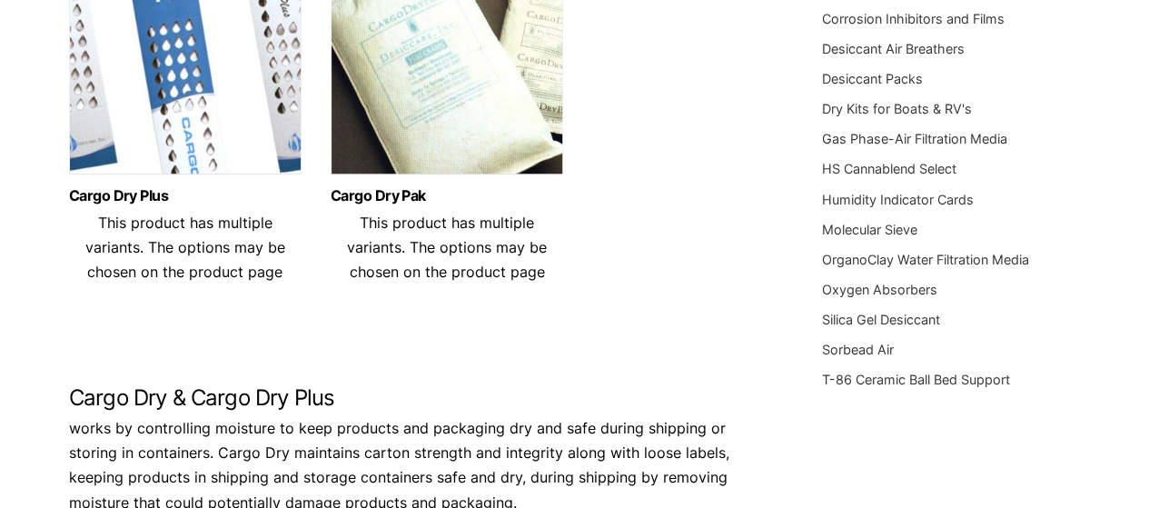
scroll to position [542, 0]
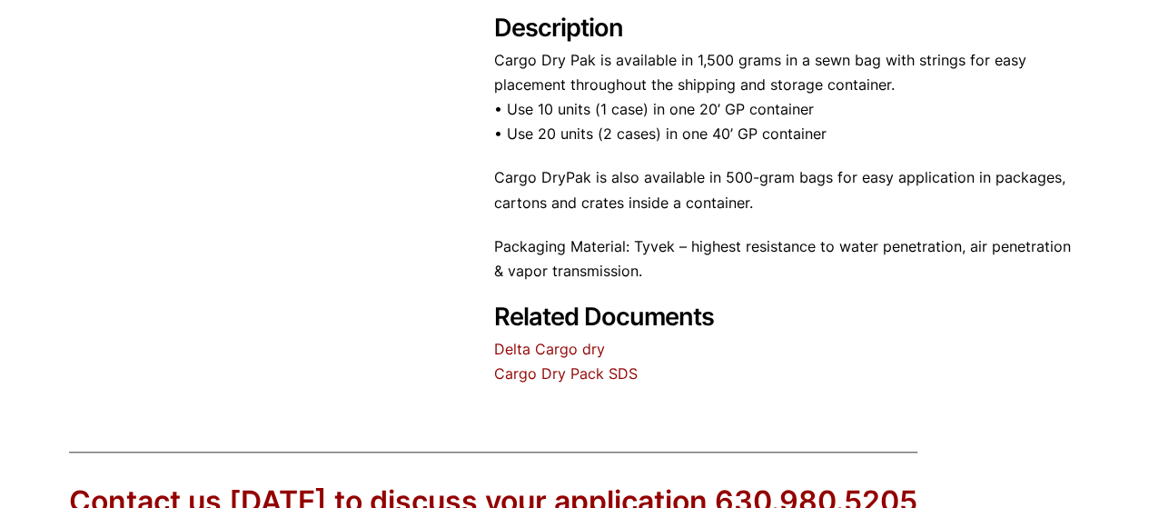
scroll to position [727, 0]
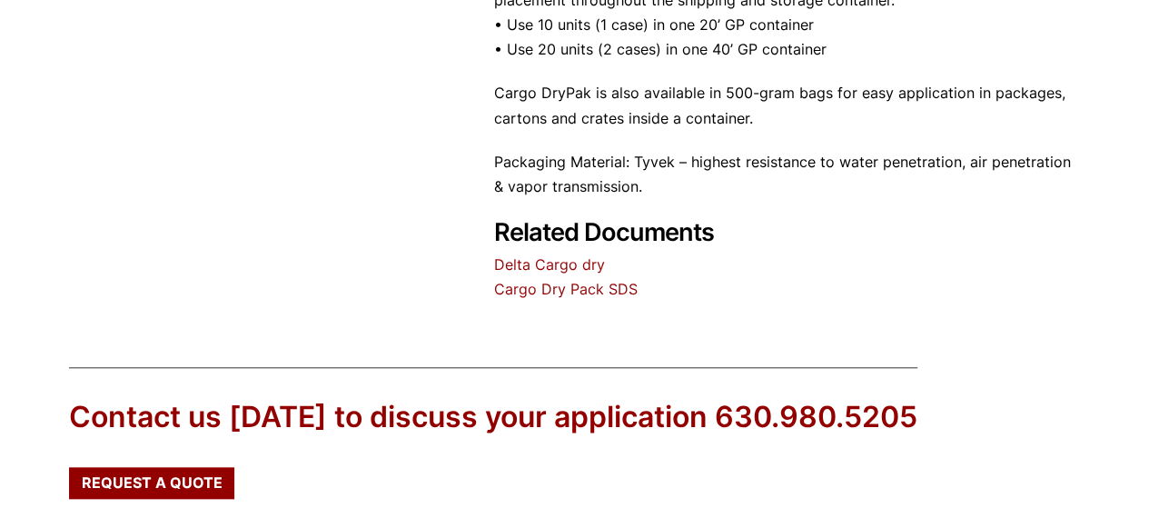
click at [627, 288] on link "Cargo Dry Pack SDS" at bounding box center [565, 289] width 144 height 18
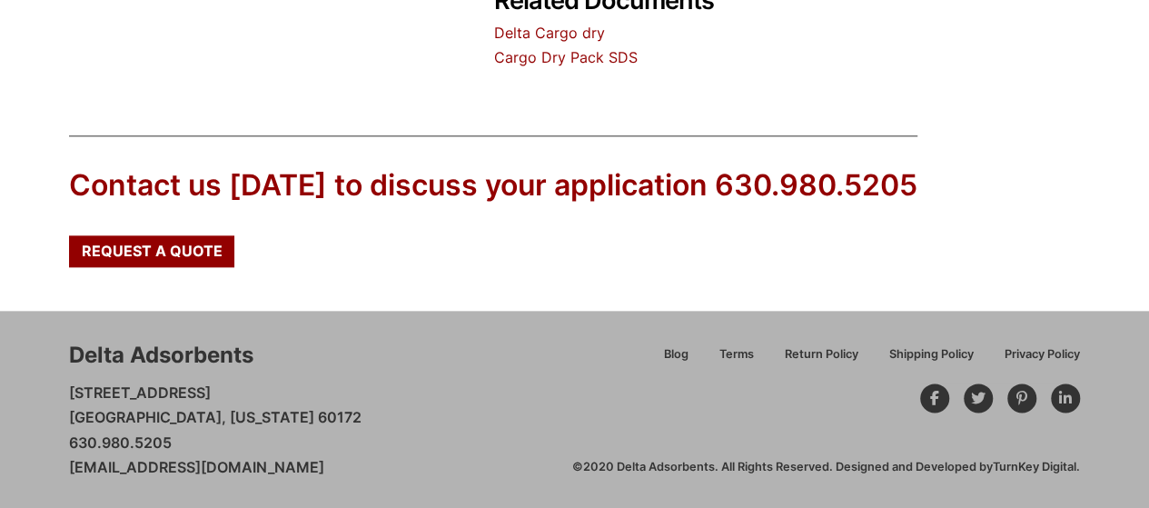
click at [1014, 402] on div at bounding box center [1022, 397] width 29 height 29
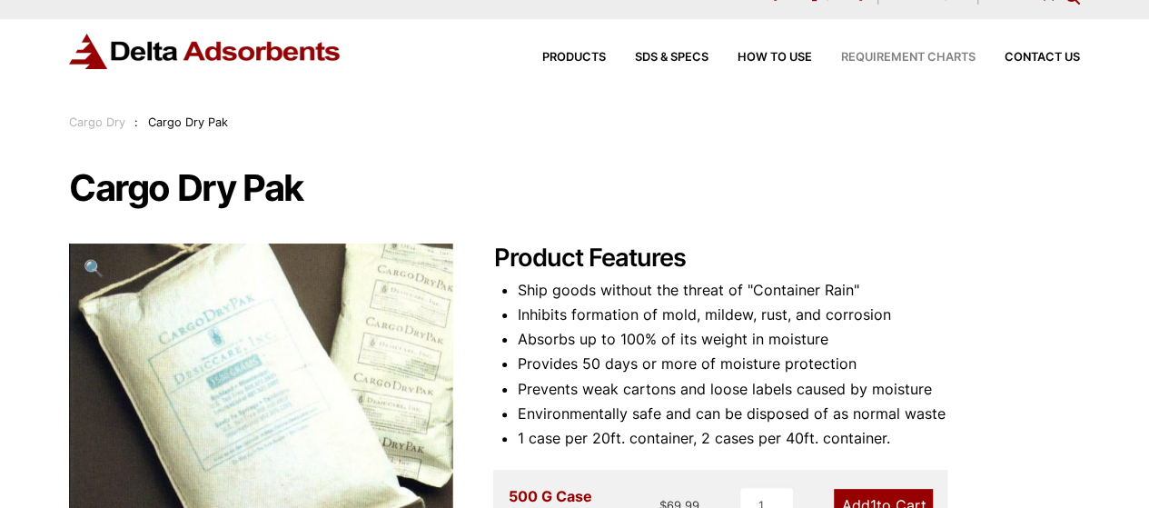
scroll to position [0, 0]
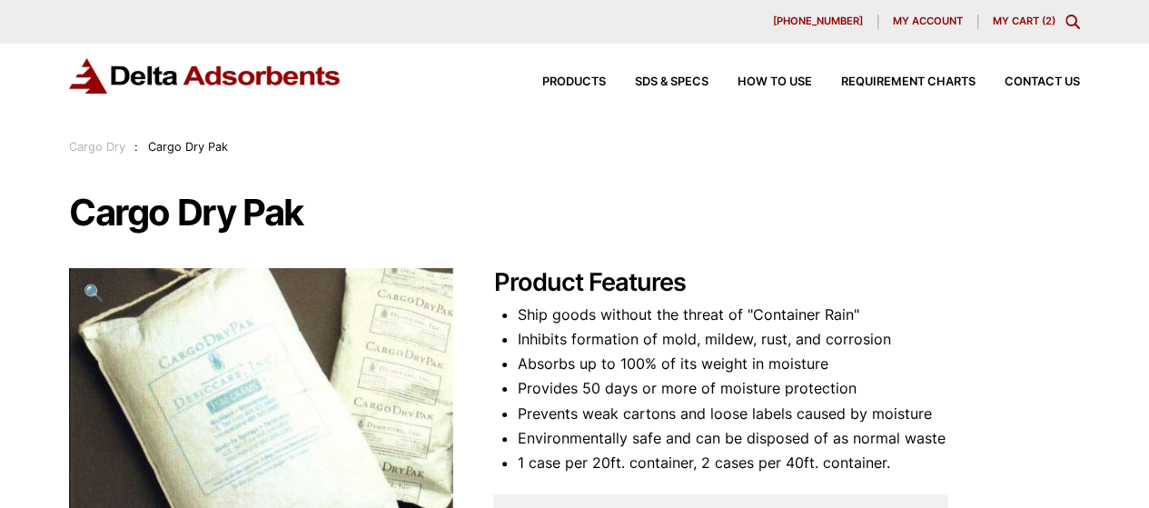
click at [1008, 18] on link "My Cart ( 2 )" at bounding box center [1024, 21] width 63 height 13
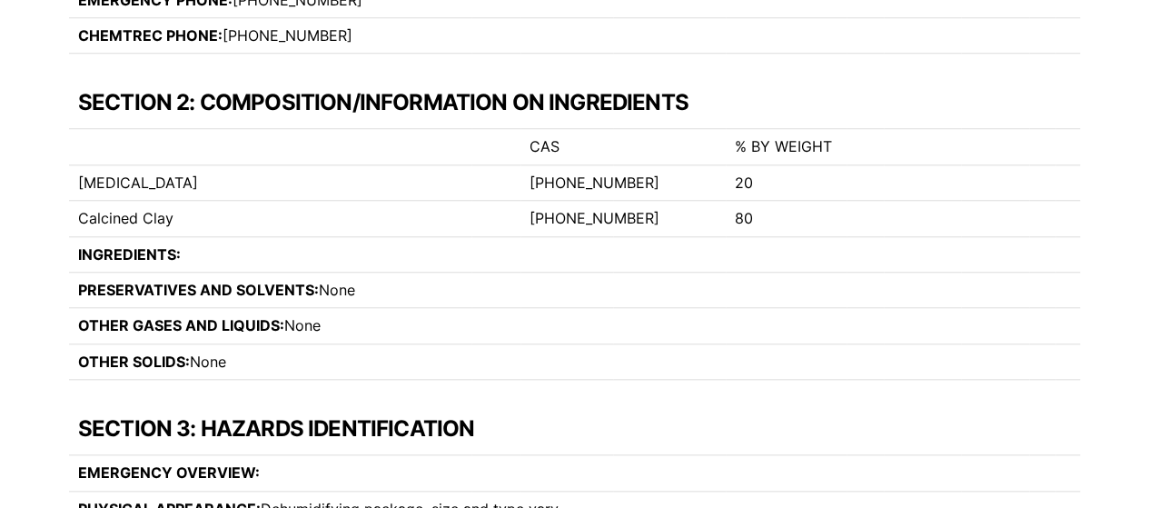
scroll to position [818, 0]
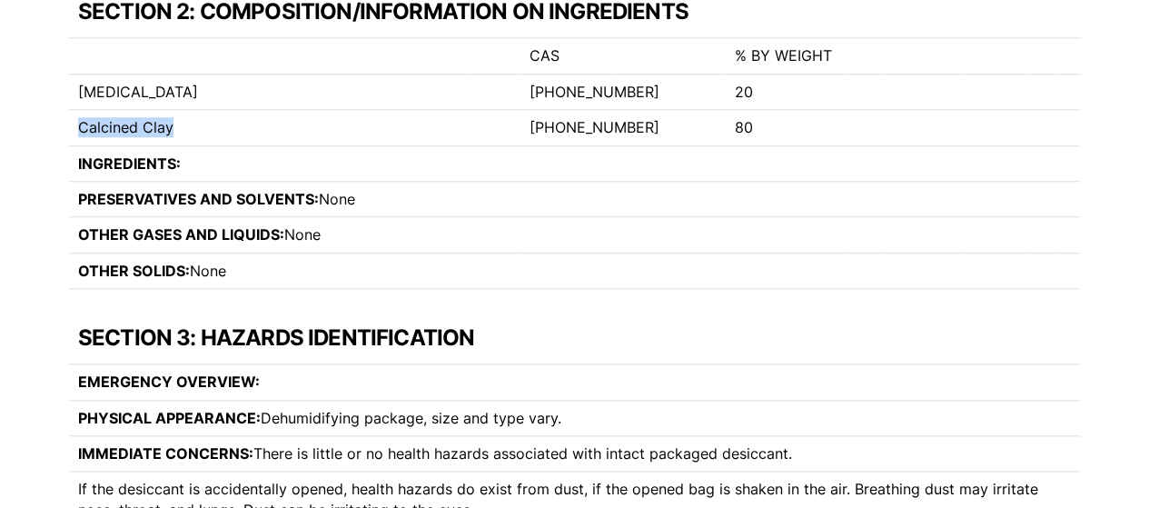
drag, startPoint x: 190, startPoint y: 128, endPoint x: 75, endPoint y: 122, distance: 115.6
click at [75, 122] on td "Calcined Clay" at bounding box center [295, 127] width 452 height 35
copy td "Calcined Clay"
drag, startPoint x: 86, startPoint y: 88, endPoint x: 242, endPoint y: 92, distance: 155.4
click at [242, 92] on td "Calcium Chloride" at bounding box center [295, 91] width 452 height 35
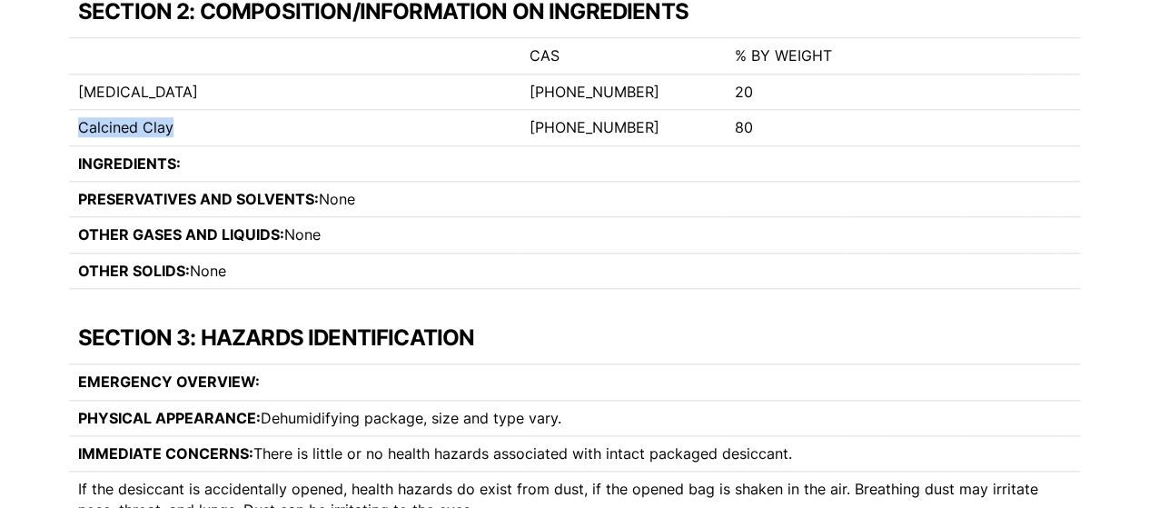
copy td "Calcium Chloride"
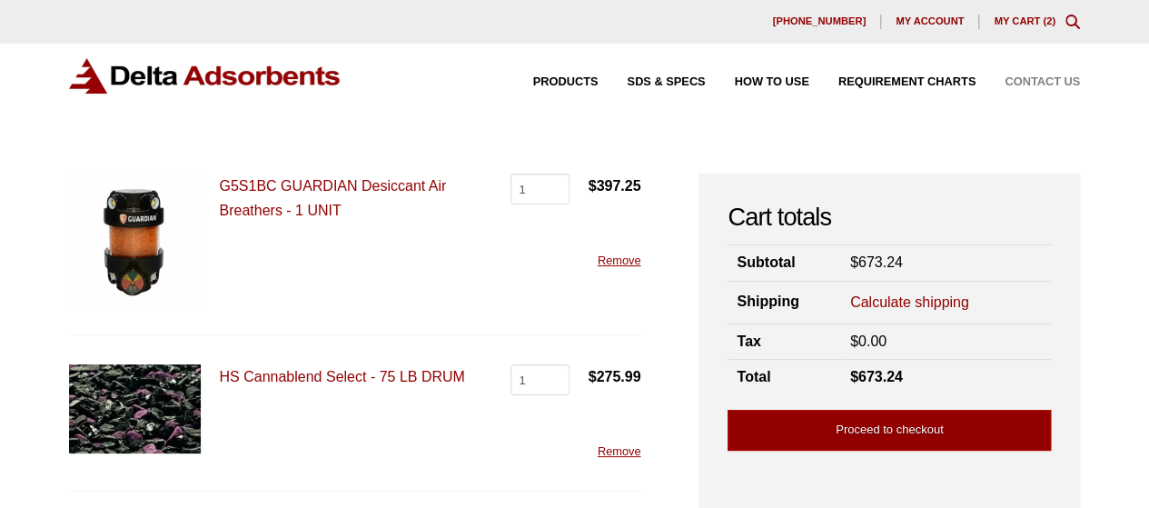
click at [1032, 79] on span "Contact Us" at bounding box center [1042, 82] width 75 height 12
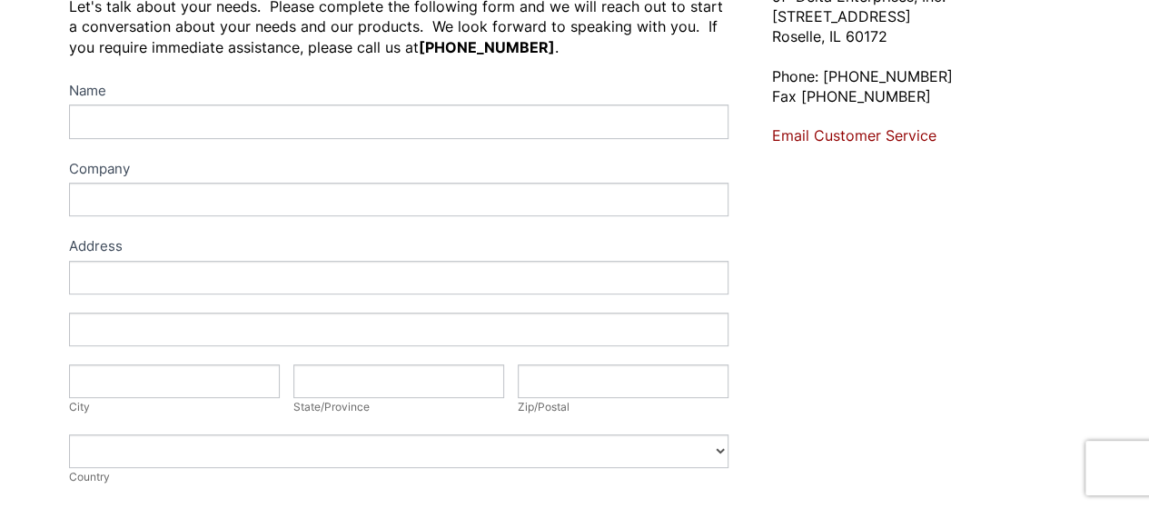
scroll to position [363, 0]
